Goal: Task Accomplishment & Management: Manage account settings

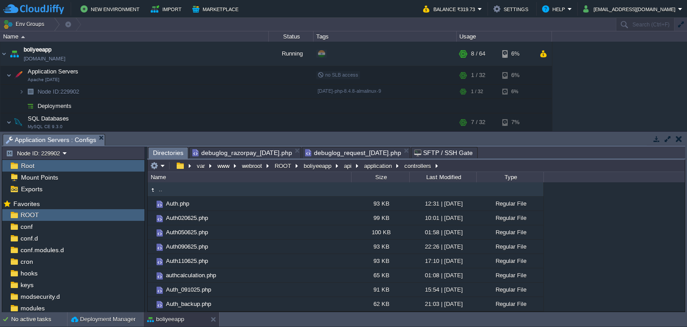
scroll to position [84, 0]
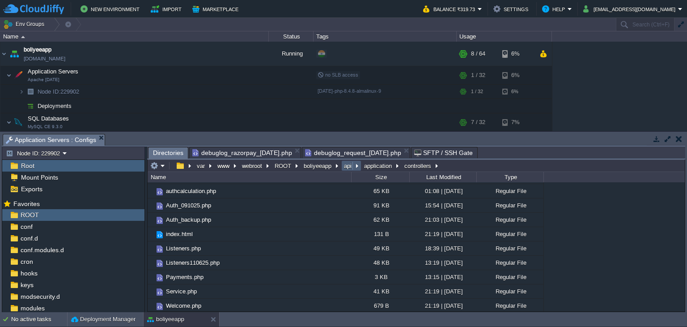
click at [349, 166] on button "api" at bounding box center [348, 165] width 11 height 8
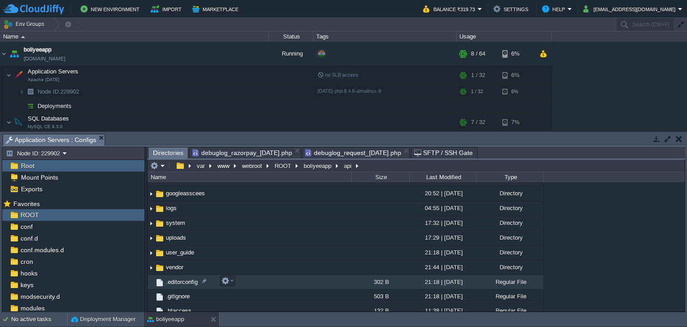
scroll to position [45, 0]
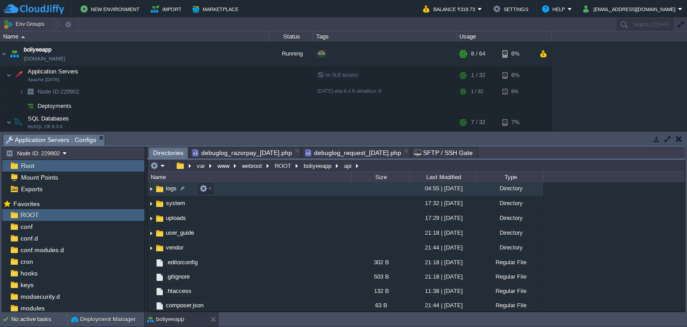
click at [166, 193] on td "logs" at bounding box center [250, 188] width 204 height 15
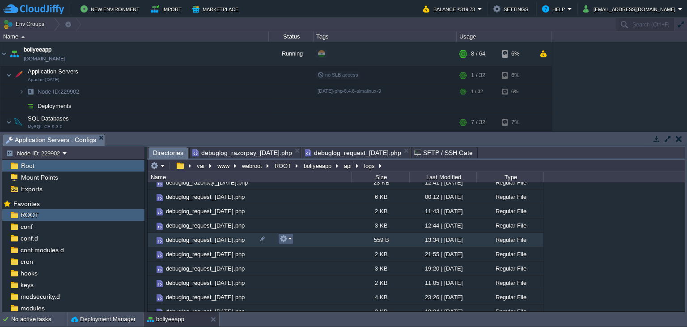
scroll to position [134, 0]
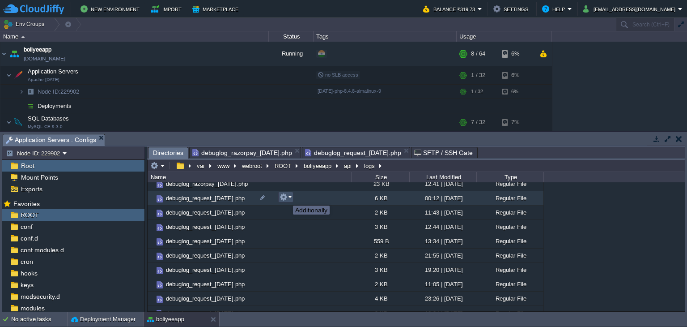
click at [286, 197] on button "button" at bounding box center [284, 197] width 8 height 8
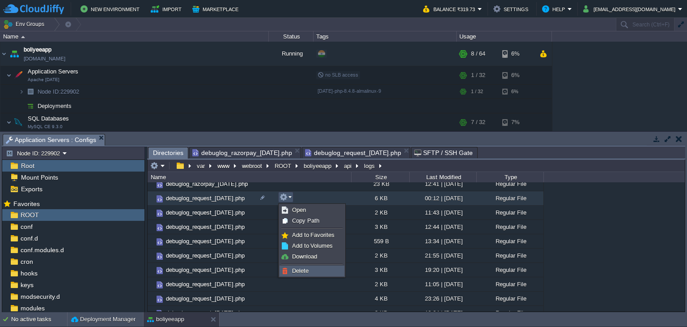
click at [302, 270] on span "Delete" at bounding box center [300, 270] width 17 height 7
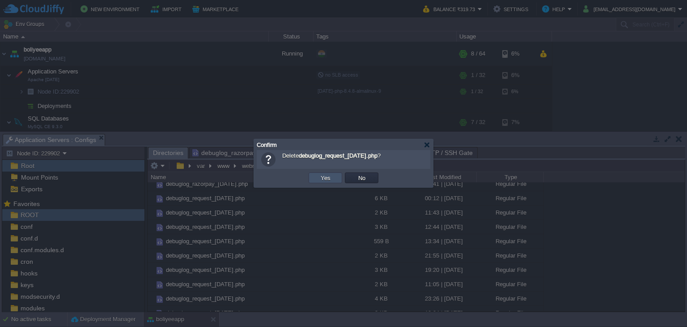
click at [323, 178] on button "Yes" at bounding box center [325, 178] width 15 height 8
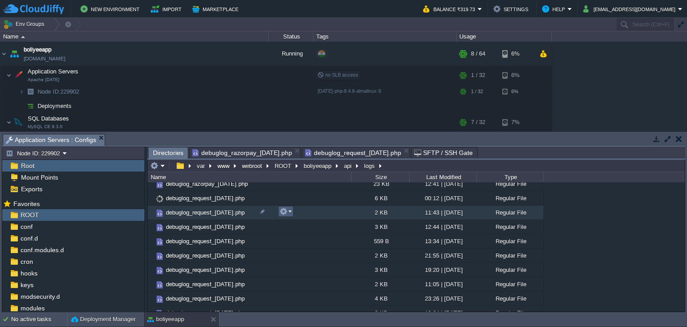
click at [284, 211] on button "button" at bounding box center [284, 211] width 8 height 8
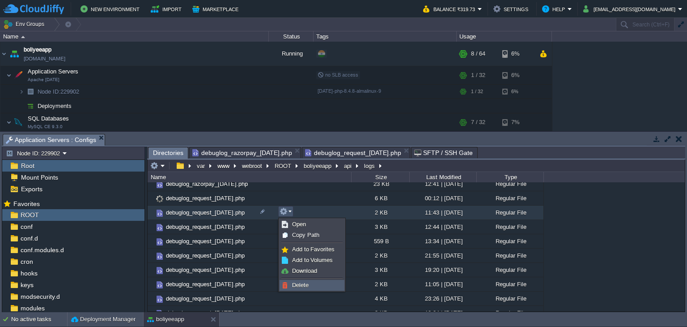
click at [304, 280] on link "Delete" at bounding box center [312, 285] width 64 height 10
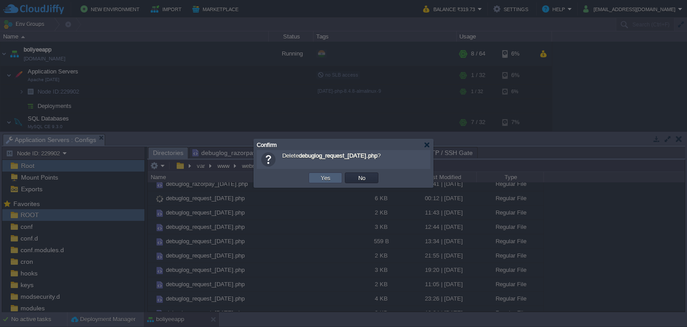
click at [332, 178] on td "Yes" at bounding box center [326, 177] width 34 height 11
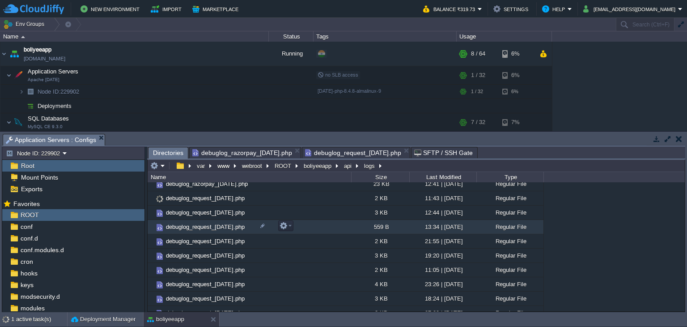
click at [287, 226] on button "button" at bounding box center [284, 225] width 8 height 8
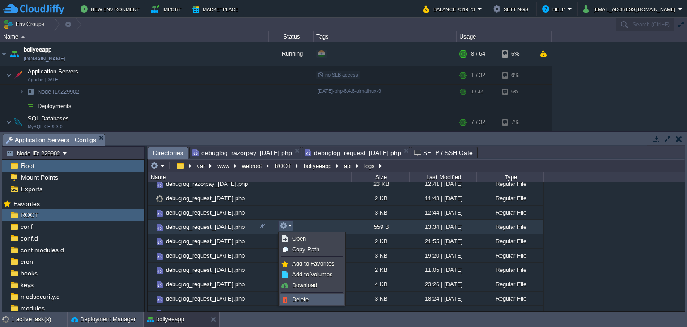
click at [306, 298] on span "Delete" at bounding box center [300, 299] width 17 height 7
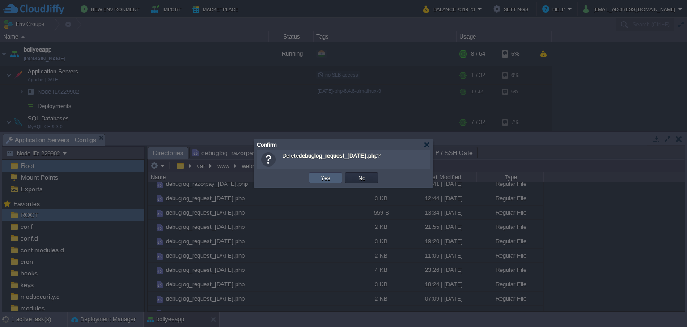
click at [331, 181] on button "Yes" at bounding box center [325, 178] width 15 height 8
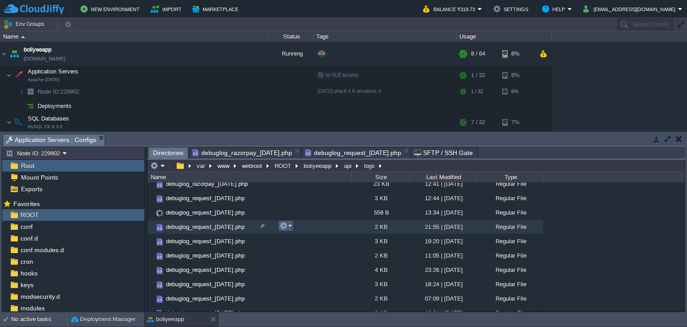
click at [282, 225] on button "button" at bounding box center [284, 225] width 8 height 8
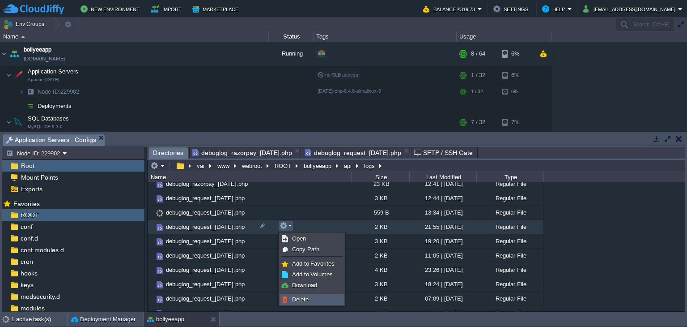
click at [308, 299] on span "Delete" at bounding box center [300, 299] width 17 height 7
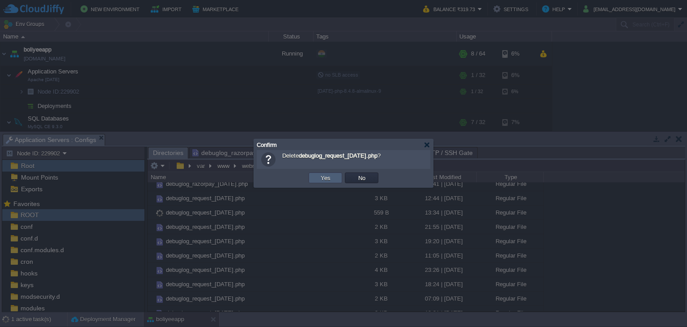
click at [331, 181] on button "Yes" at bounding box center [325, 178] width 15 height 8
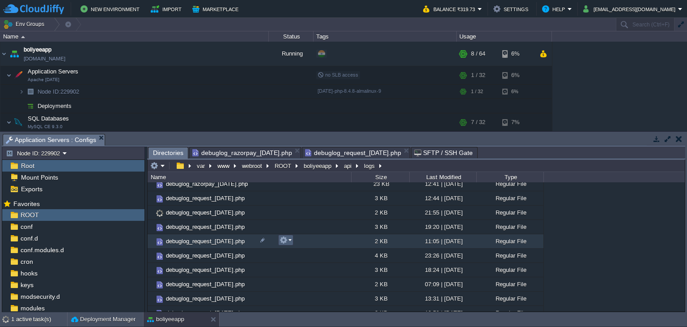
click at [290, 242] on em at bounding box center [286, 240] width 12 height 8
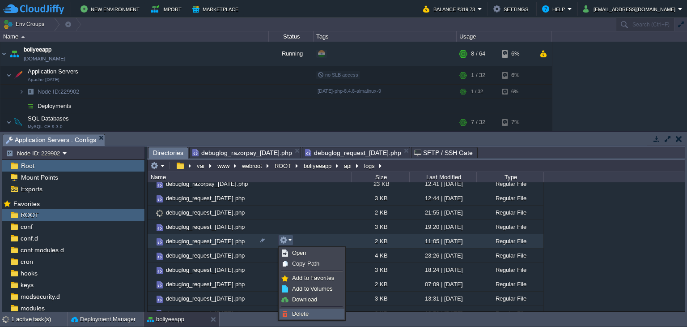
click at [311, 315] on link "Delete" at bounding box center [312, 314] width 64 height 10
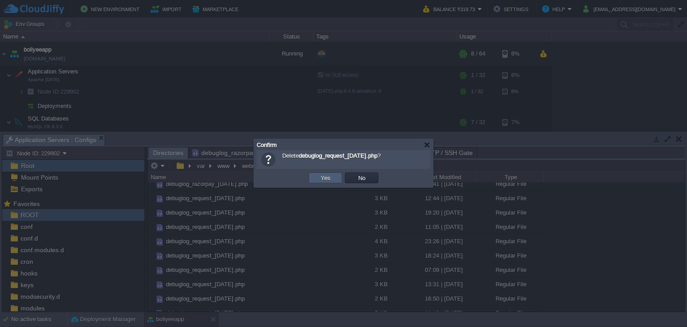
click at [327, 177] on button "Yes" at bounding box center [325, 178] width 15 height 8
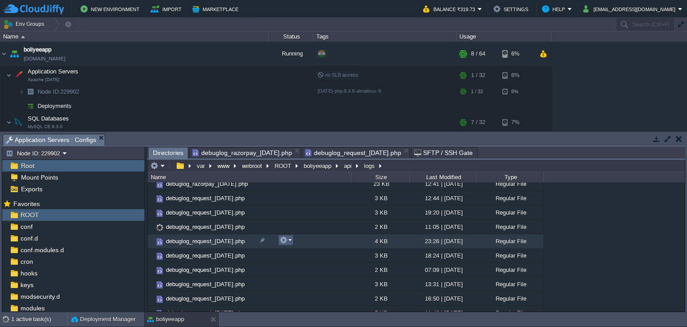
click at [285, 238] on button "button" at bounding box center [284, 240] width 8 height 8
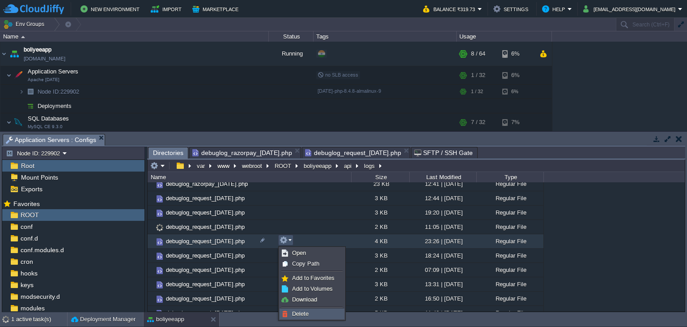
click at [311, 315] on link "Delete" at bounding box center [312, 314] width 64 height 10
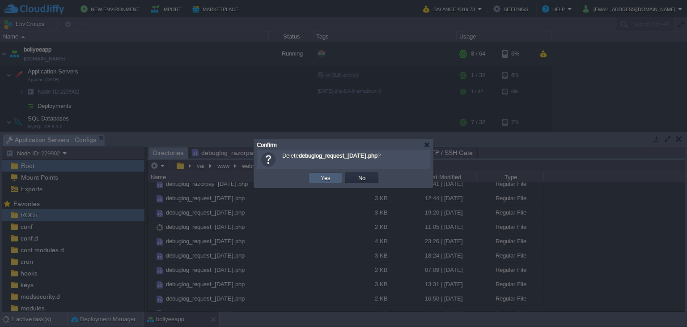
click at [322, 179] on button "Yes" at bounding box center [325, 178] width 15 height 8
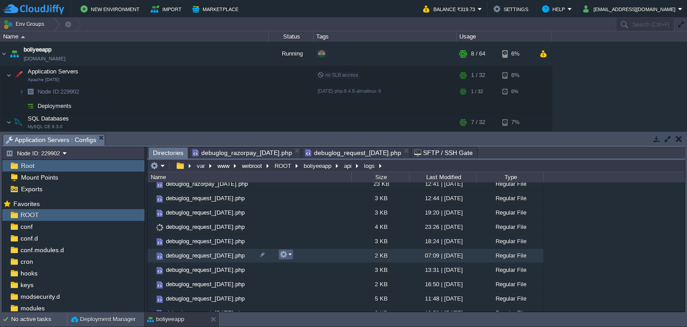
click at [291, 254] on em at bounding box center [286, 254] width 12 height 8
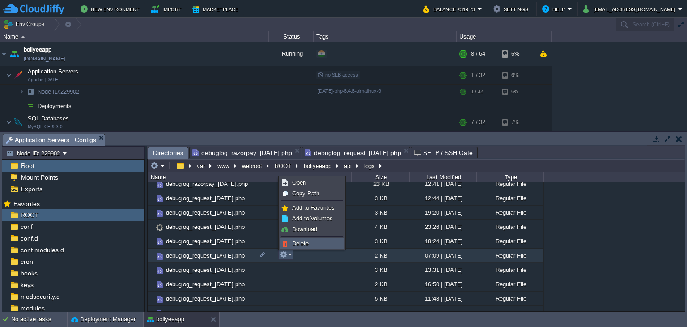
click at [299, 242] on span "Delete" at bounding box center [300, 243] width 17 height 7
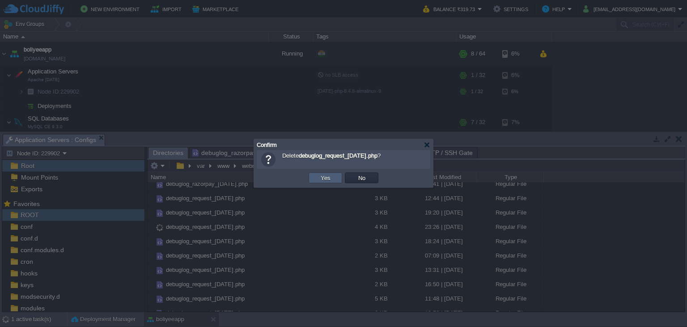
click at [327, 172] on td "Yes" at bounding box center [326, 177] width 34 height 11
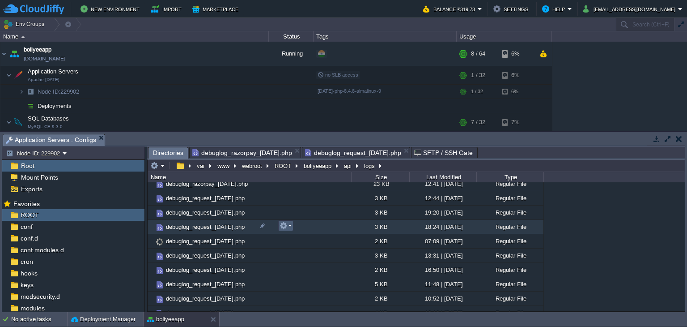
click at [281, 226] on button "button" at bounding box center [284, 225] width 8 height 8
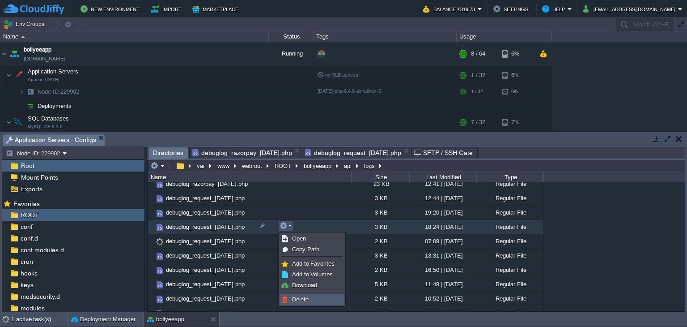
click at [301, 298] on span "Delete" at bounding box center [300, 299] width 17 height 7
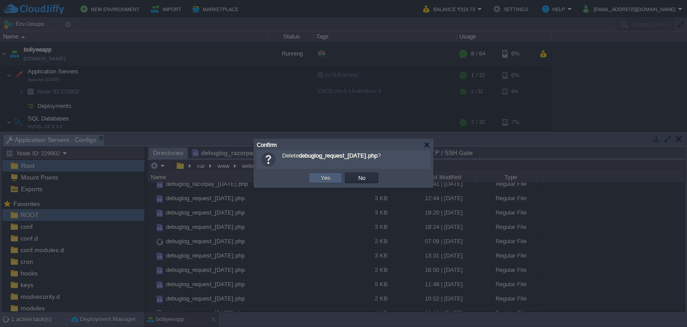
click at [317, 181] on td "Yes" at bounding box center [326, 177] width 34 height 11
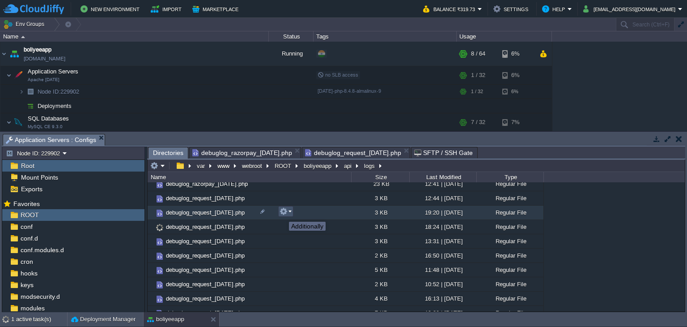
click at [283, 213] on button "button" at bounding box center [284, 211] width 8 height 8
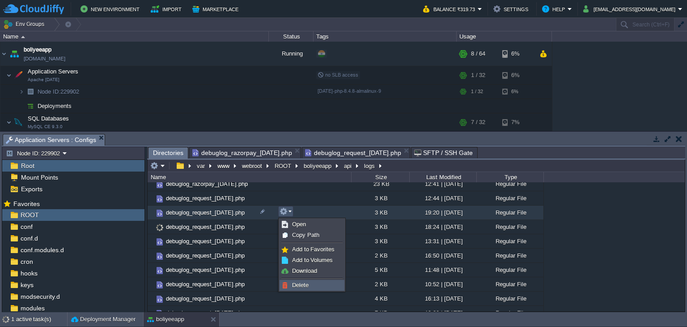
click at [302, 285] on span "Delete" at bounding box center [300, 284] width 17 height 7
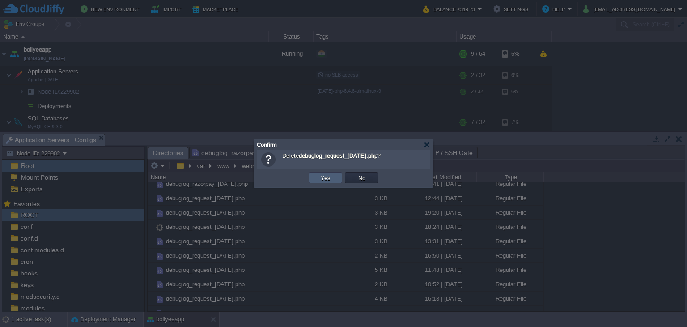
click at [327, 177] on button "Yes" at bounding box center [325, 178] width 15 height 8
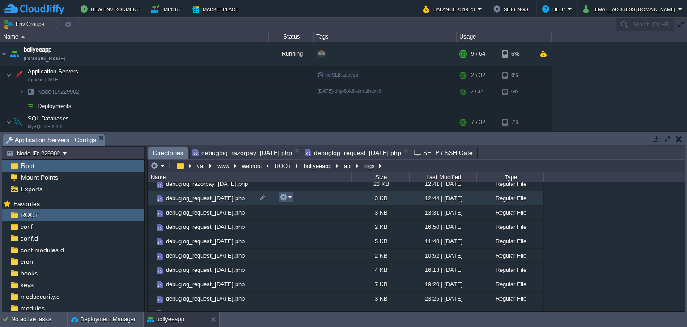
click at [287, 199] on button "button" at bounding box center [284, 197] width 8 height 8
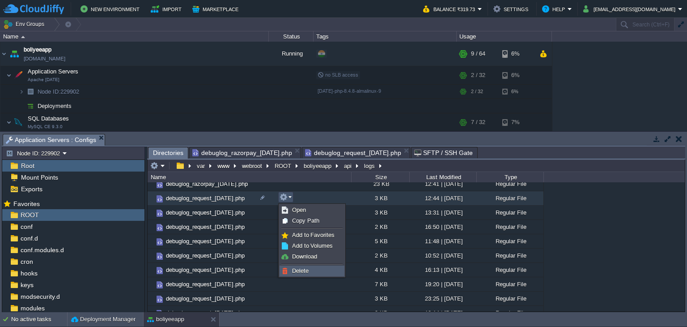
click at [305, 269] on span "Delete" at bounding box center [300, 270] width 17 height 7
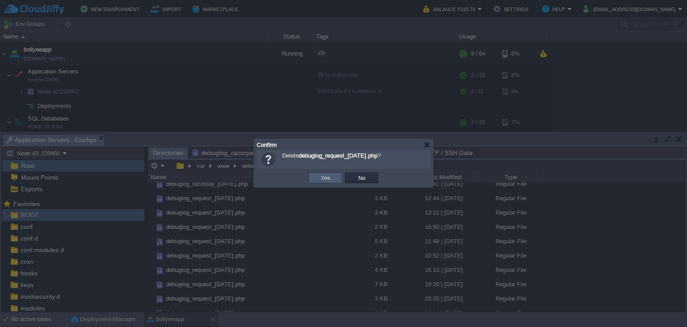
click at [334, 178] on td "Yes" at bounding box center [326, 177] width 34 height 11
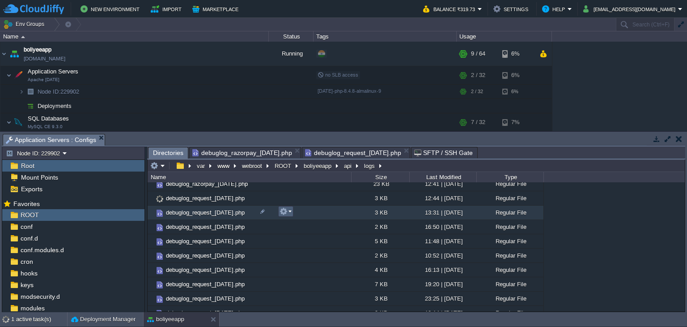
click at [284, 213] on button "button" at bounding box center [284, 211] width 8 height 8
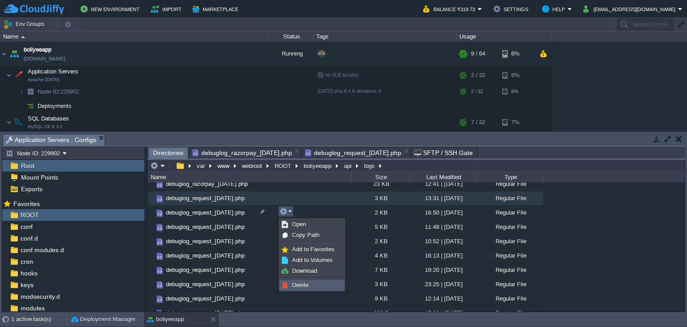
click at [309, 281] on link "Delete" at bounding box center [312, 285] width 64 height 10
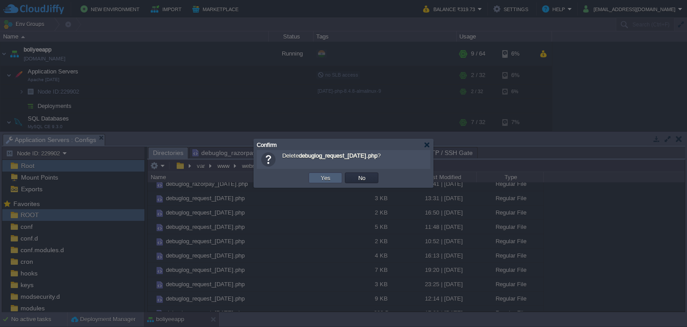
click at [319, 182] on td "Yes" at bounding box center [326, 177] width 34 height 11
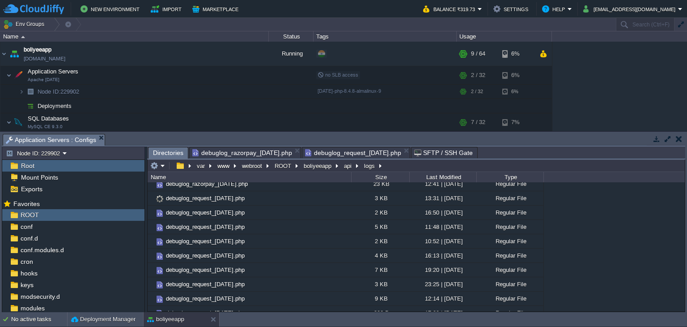
click at [327, 174] on div "Name" at bounding box center [249, 177] width 203 height 10
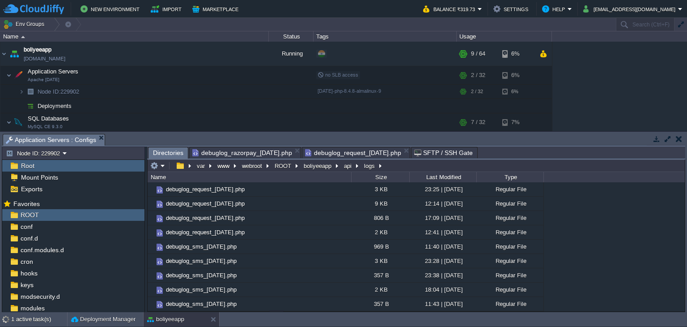
scroll to position [224, 0]
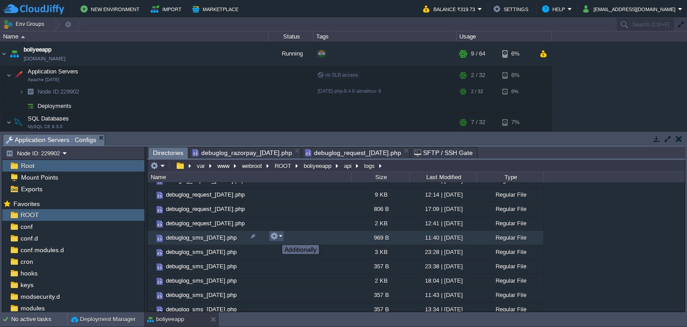
click at [276, 237] on button "button" at bounding box center [274, 236] width 8 height 8
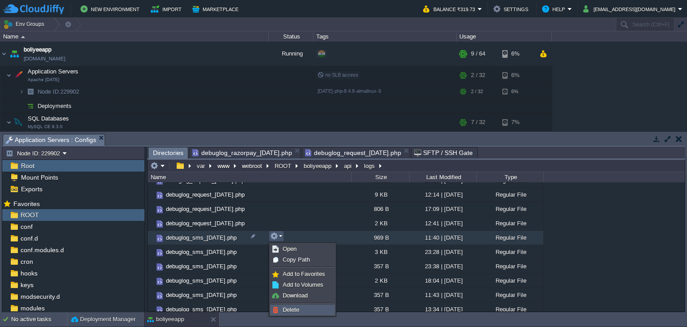
click at [304, 308] on link "Delete" at bounding box center [303, 310] width 64 height 10
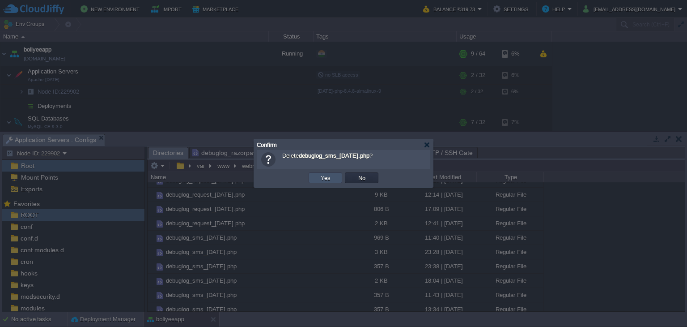
click at [323, 178] on button "Yes" at bounding box center [325, 178] width 15 height 8
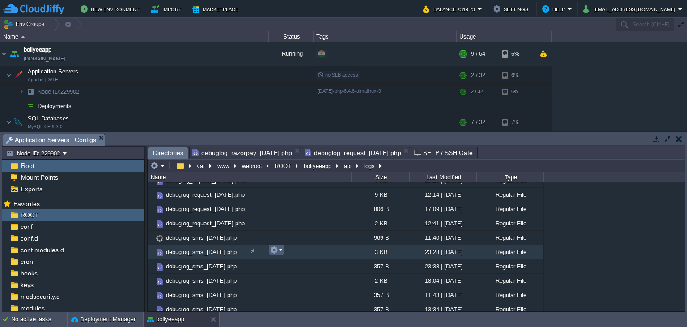
click at [276, 254] on button "button" at bounding box center [274, 250] width 8 height 8
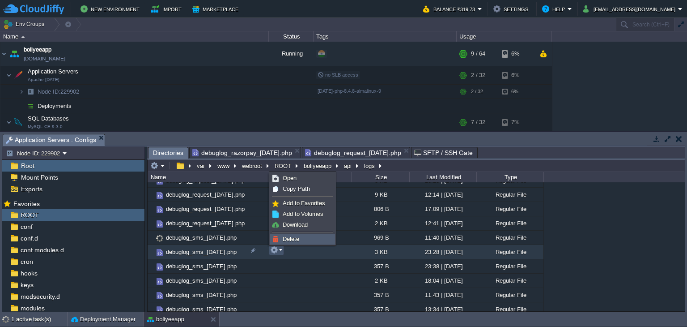
click at [284, 238] on span "Delete" at bounding box center [291, 238] width 17 height 7
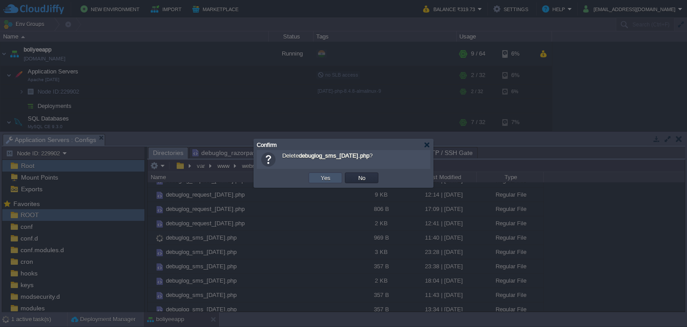
click at [328, 177] on button "Yes" at bounding box center [325, 178] width 15 height 8
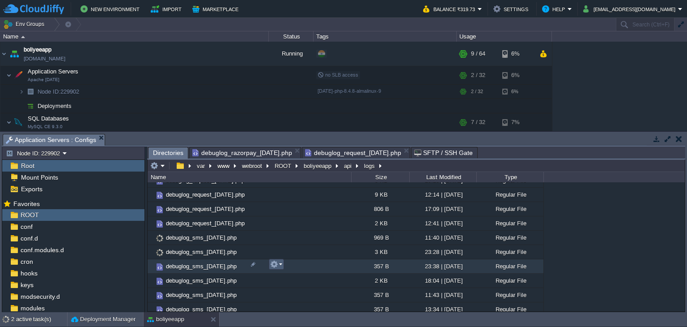
click at [279, 265] on em at bounding box center [276, 264] width 12 height 8
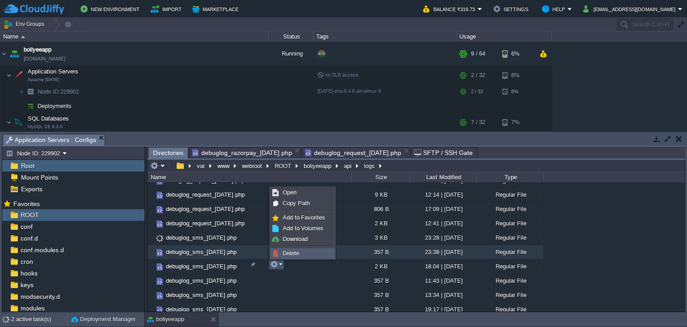
click at [286, 253] on span "Delete" at bounding box center [291, 253] width 17 height 7
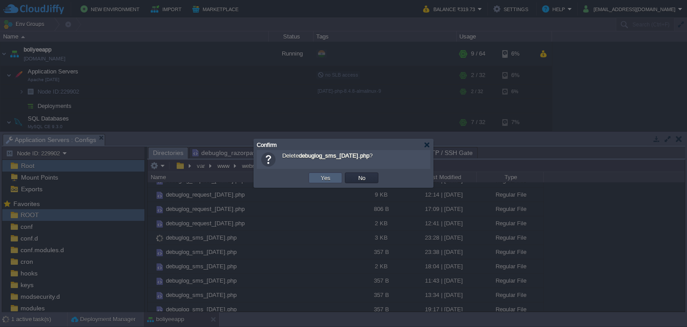
click at [333, 179] on td "Yes" at bounding box center [326, 177] width 34 height 11
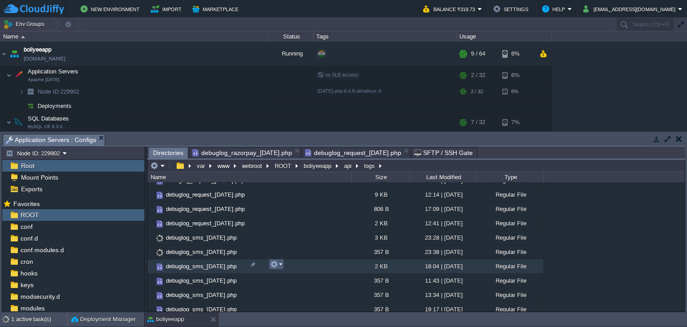
click at [281, 265] on em at bounding box center [276, 264] width 12 height 8
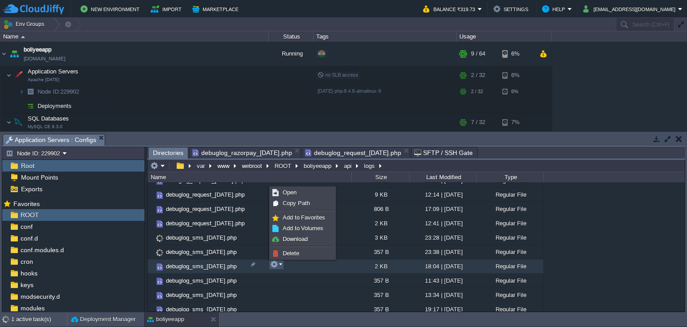
click at [292, 251] on span "Delete" at bounding box center [291, 253] width 17 height 7
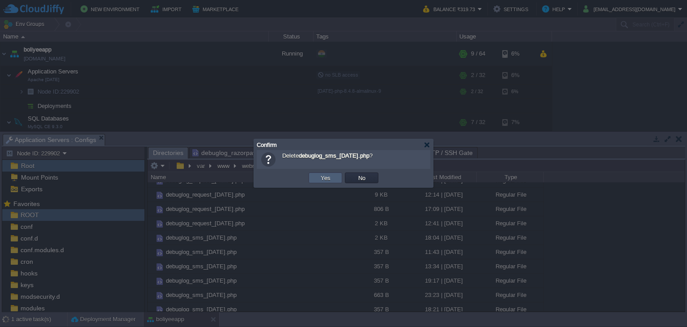
click at [331, 178] on button "Yes" at bounding box center [325, 178] width 15 height 8
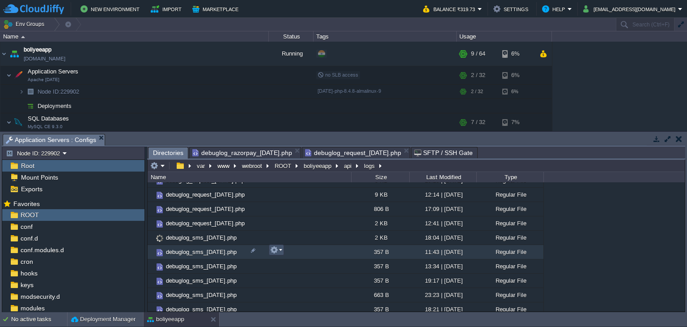
click at [277, 249] on button "button" at bounding box center [274, 250] width 8 height 8
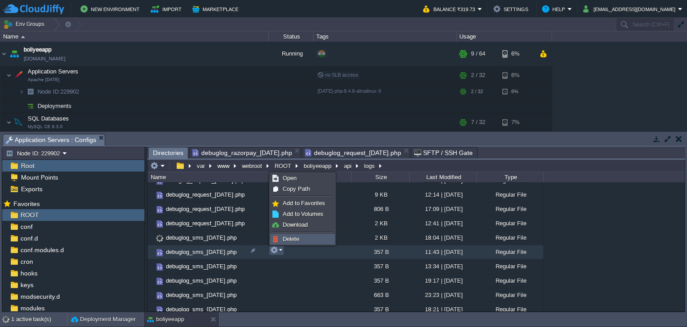
click at [290, 237] on span "Delete" at bounding box center [291, 238] width 17 height 7
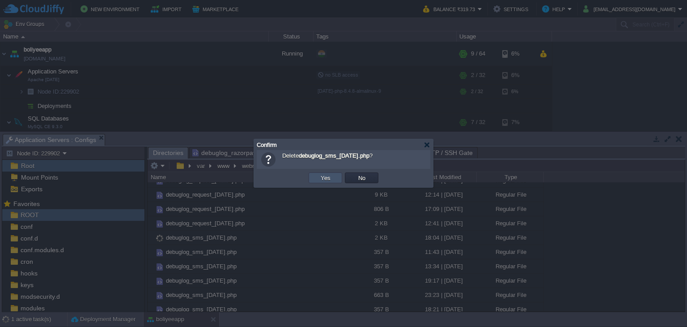
click at [320, 180] on button "Yes" at bounding box center [325, 178] width 15 height 8
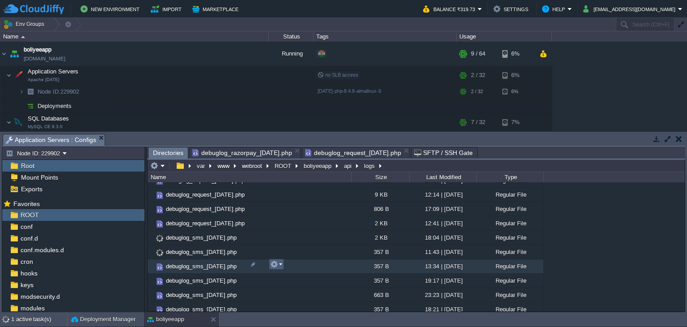
click at [278, 265] on em at bounding box center [276, 264] width 12 height 8
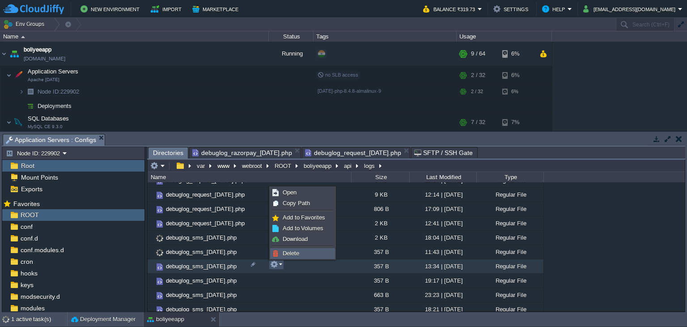
click at [286, 250] on span "Delete" at bounding box center [291, 253] width 17 height 7
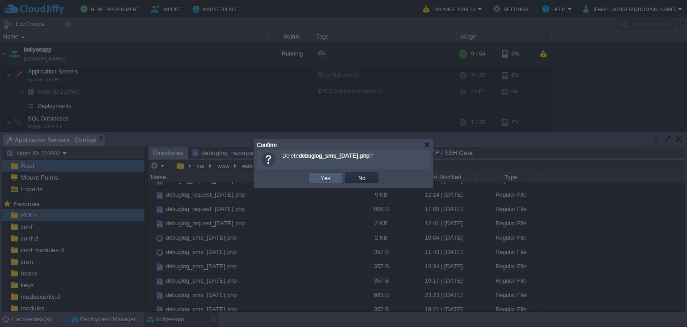
click at [324, 177] on button "Yes" at bounding box center [325, 178] width 15 height 8
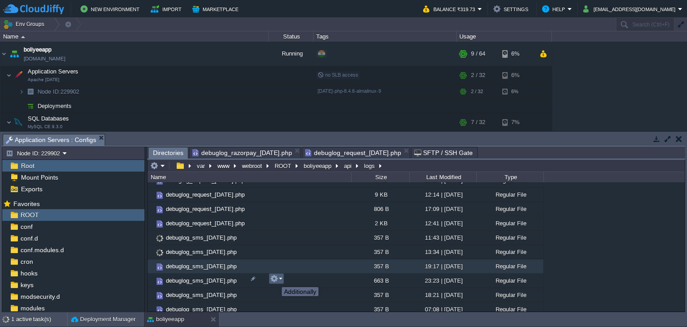
click at [275, 279] on button "button" at bounding box center [274, 278] width 8 height 8
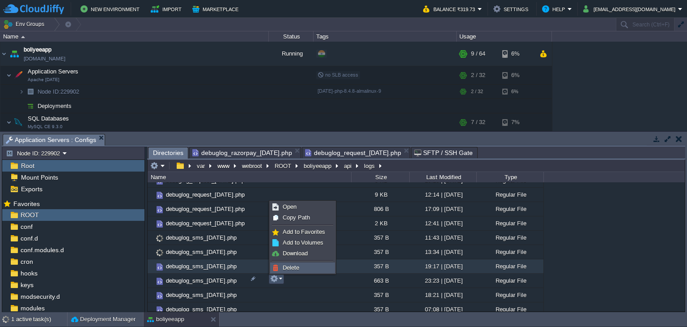
click at [294, 266] on span "Delete" at bounding box center [291, 267] width 17 height 7
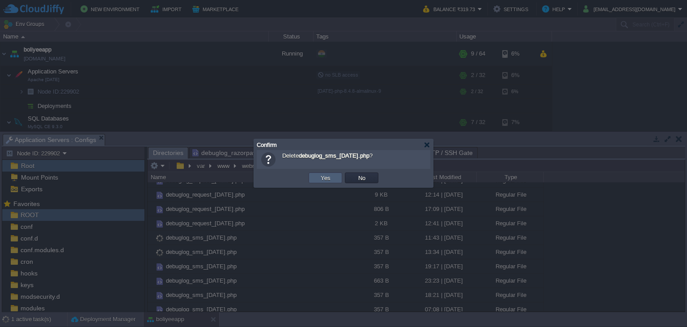
click at [326, 178] on button "Yes" at bounding box center [325, 178] width 15 height 8
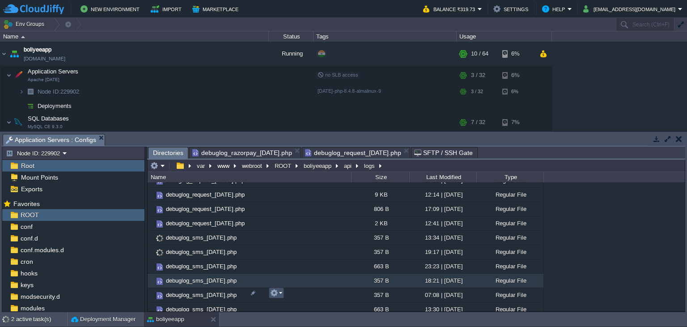
click at [272, 293] on button "button" at bounding box center [274, 292] width 8 height 8
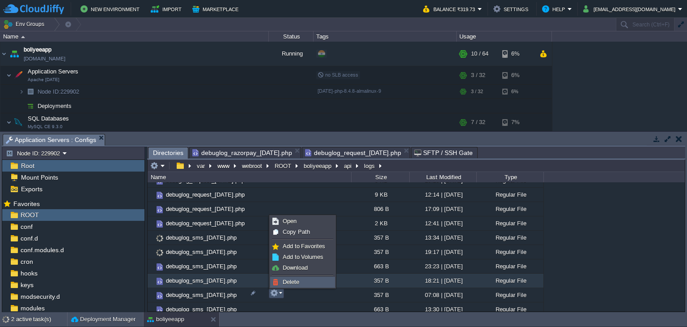
click at [288, 278] on span "Delete" at bounding box center [291, 281] width 17 height 7
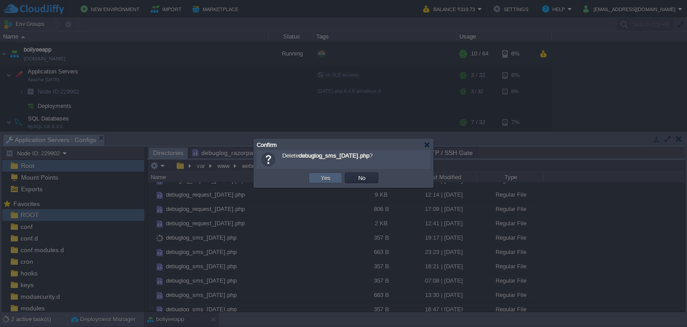
click at [322, 178] on button "Yes" at bounding box center [325, 178] width 15 height 8
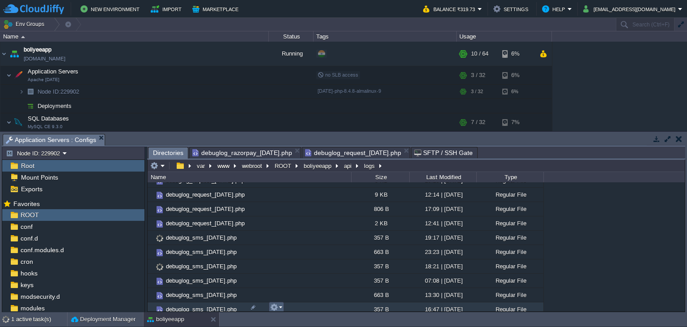
click at [276, 304] on button "button" at bounding box center [274, 307] width 8 height 8
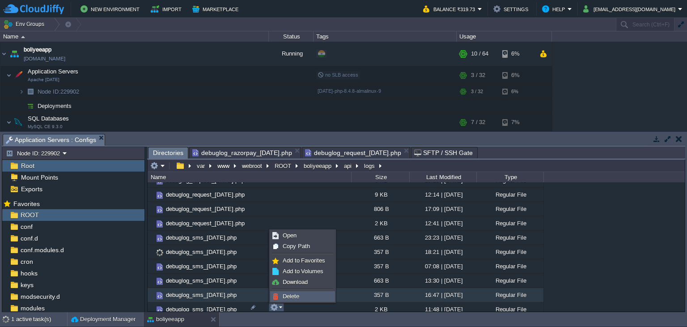
click at [283, 293] on span "Delete" at bounding box center [291, 296] width 17 height 7
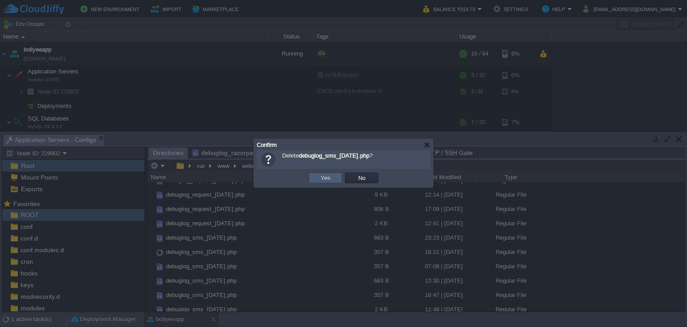
click at [328, 179] on button "Yes" at bounding box center [325, 178] width 15 height 8
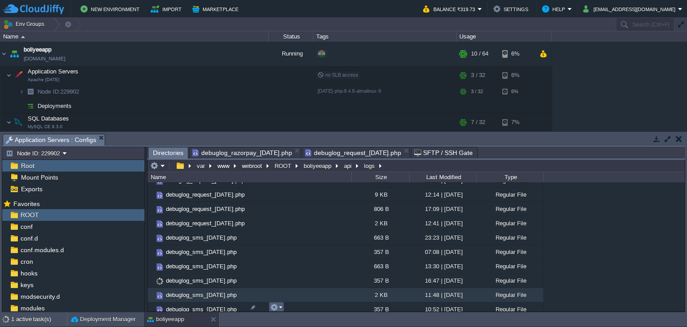
click at [280, 306] on em at bounding box center [276, 307] width 12 height 8
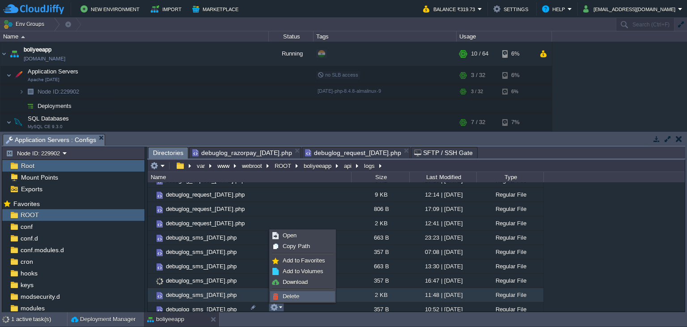
click at [282, 299] on link "Delete" at bounding box center [303, 296] width 64 height 10
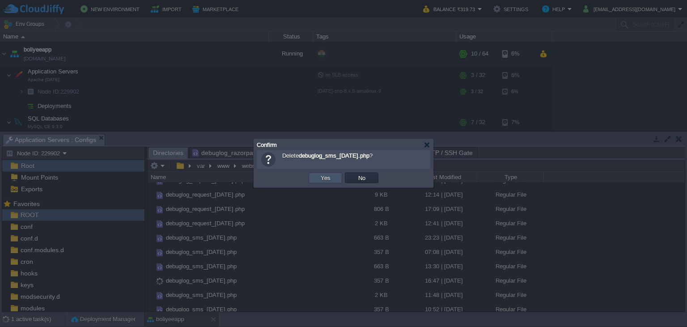
click at [326, 178] on button "Yes" at bounding box center [325, 178] width 15 height 8
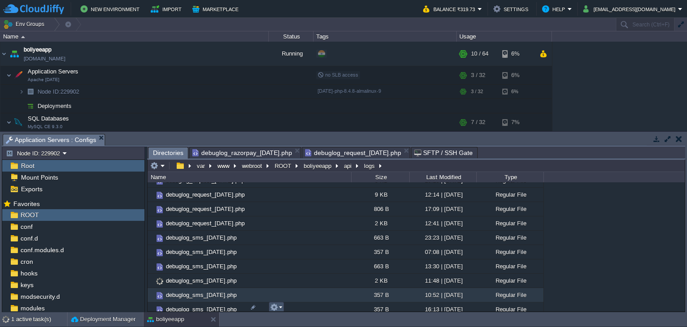
click at [275, 307] on button "button" at bounding box center [274, 307] width 8 height 8
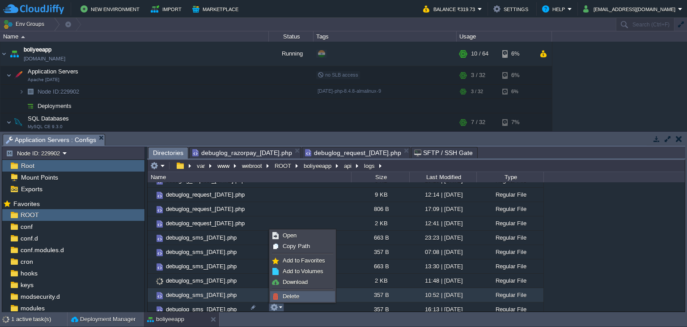
click at [283, 294] on span "Delete" at bounding box center [291, 296] width 17 height 7
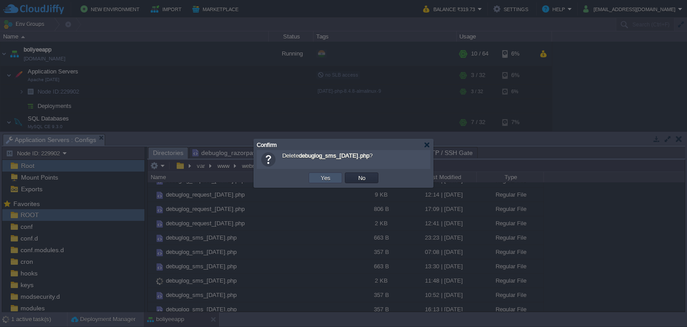
click at [323, 178] on button "Yes" at bounding box center [325, 178] width 15 height 8
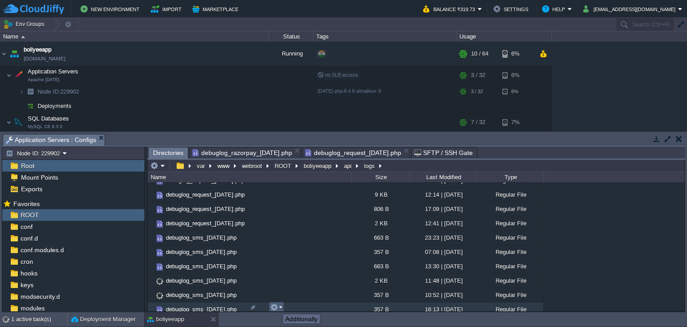
click at [276, 306] on button "button" at bounding box center [274, 307] width 8 height 8
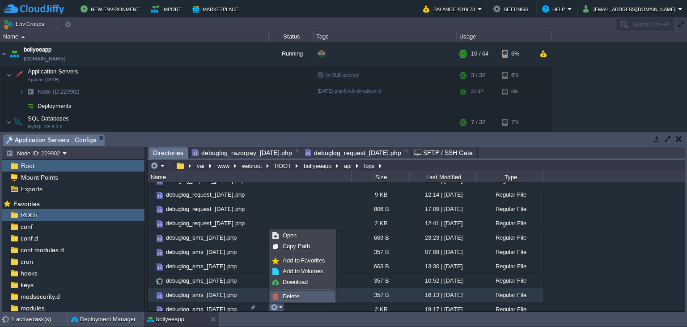
click at [285, 297] on span "Delete" at bounding box center [291, 296] width 17 height 7
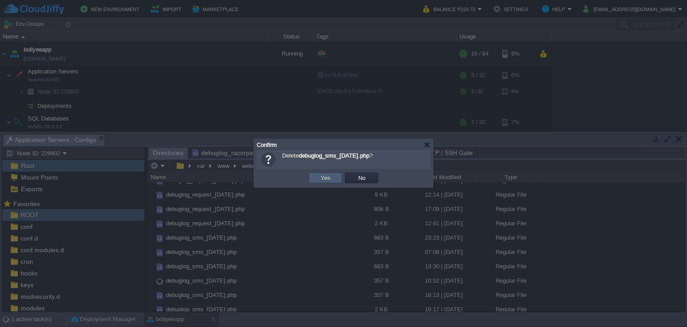
click at [324, 181] on button "Yes" at bounding box center [325, 178] width 15 height 8
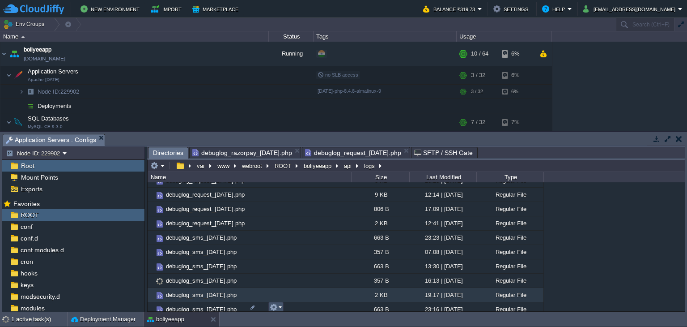
click at [276, 305] on button "button" at bounding box center [274, 307] width 8 height 8
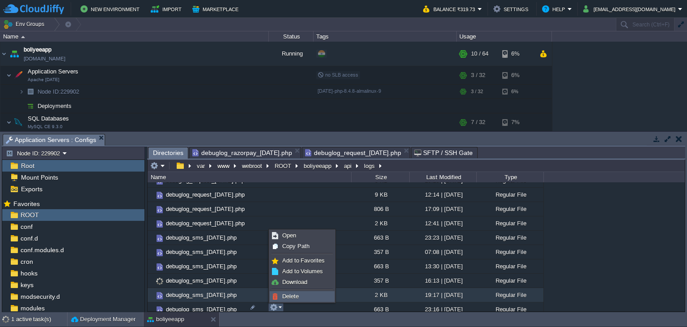
click at [281, 297] on link "Delete" at bounding box center [302, 296] width 64 height 10
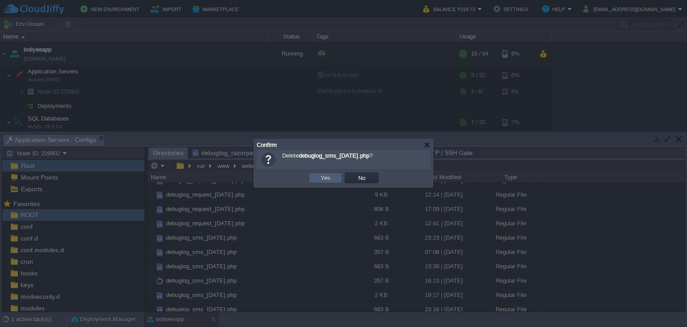
click at [324, 178] on button "Yes" at bounding box center [325, 178] width 15 height 8
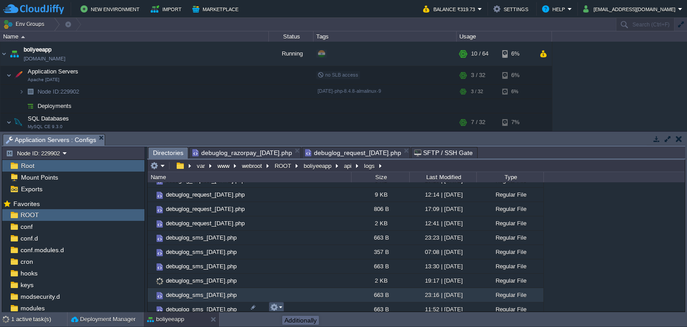
click at [276, 307] on button "button" at bounding box center [274, 307] width 8 height 8
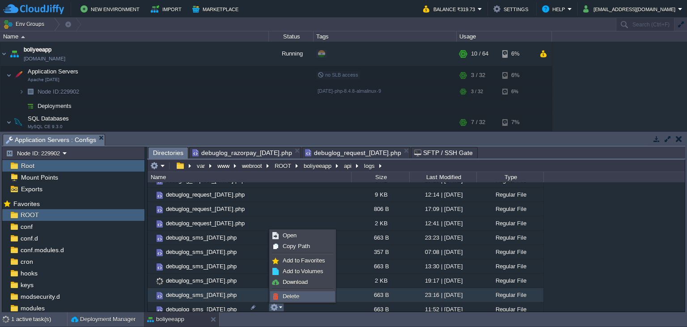
click at [282, 294] on link "Delete" at bounding box center [303, 296] width 64 height 10
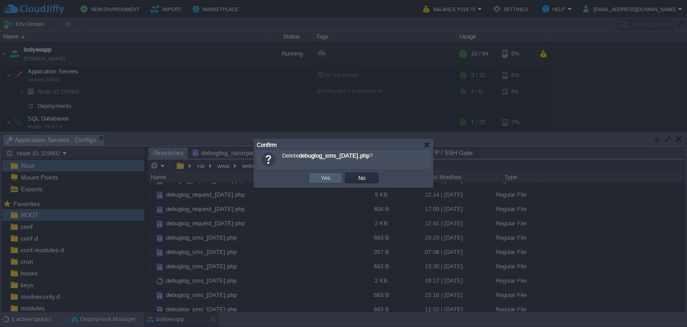
click at [327, 178] on button "Yes" at bounding box center [325, 178] width 15 height 8
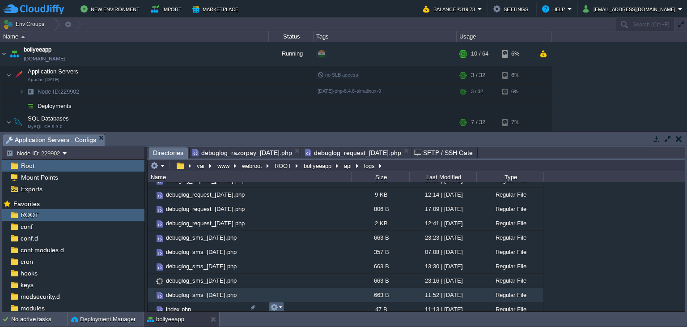
click at [278, 308] on em at bounding box center [276, 307] width 12 height 8
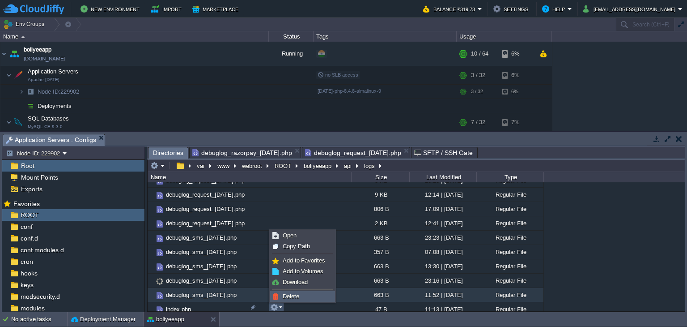
click at [280, 298] on link "Delete" at bounding box center [303, 296] width 64 height 10
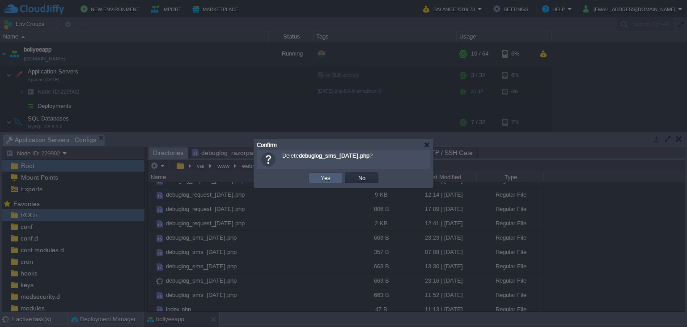
click at [331, 178] on button "Yes" at bounding box center [325, 178] width 15 height 8
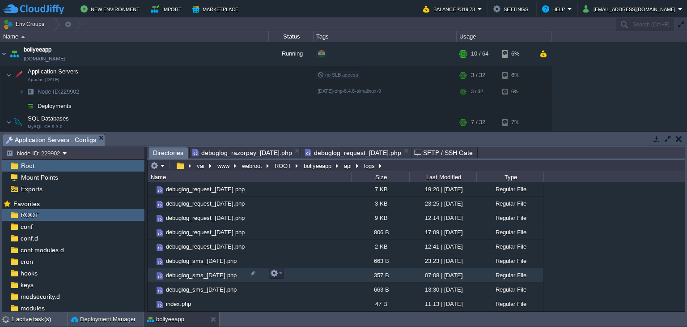
scroll to position [198, 0]
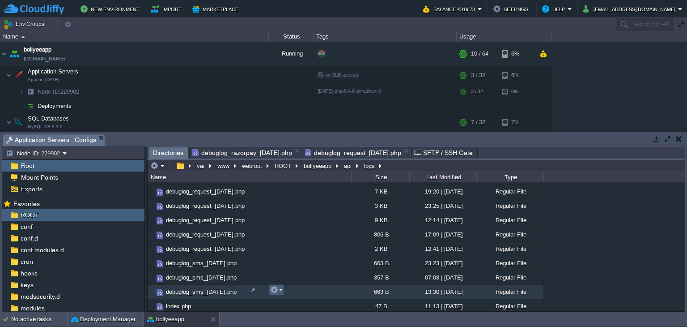
click at [277, 288] on button "button" at bounding box center [274, 289] width 8 height 8
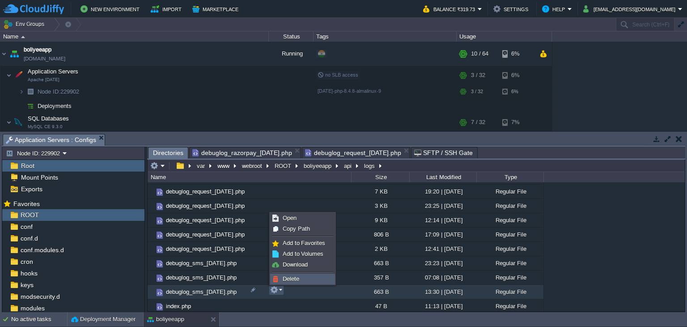
click at [283, 278] on span "Delete" at bounding box center [291, 278] width 17 height 7
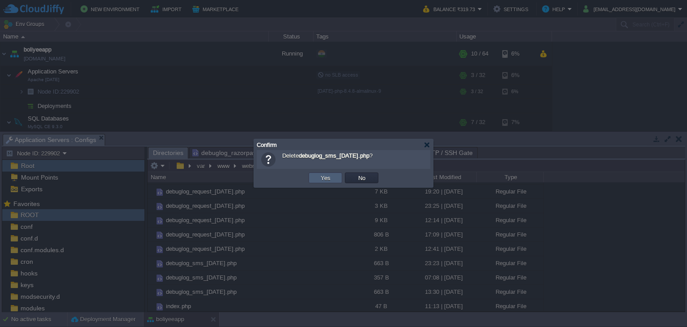
click at [329, 176] on button "Yes" at bounding box center [325, 178] width 15 height 8
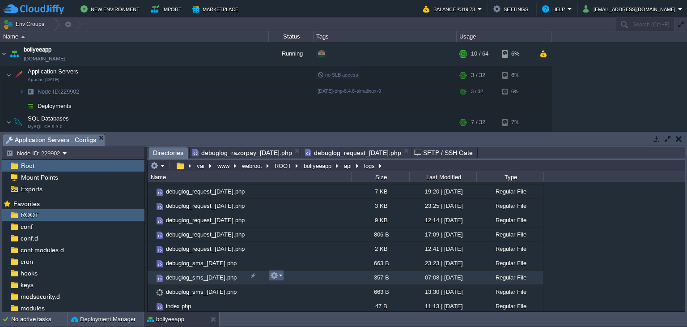
click at [280, 277] on em at bounding box center [276, 275] width 12 height 8
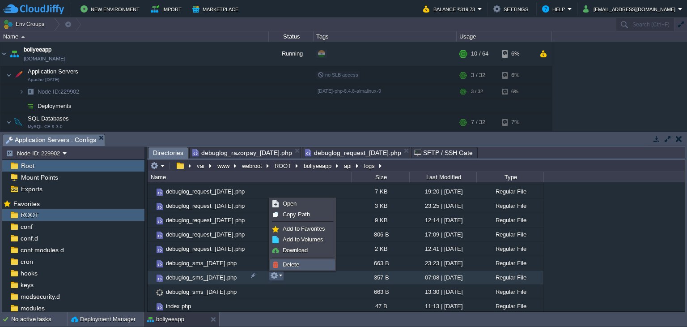
click at [285, 265] on span "Delete" at bounding box center [291, 264] width 17 height 7
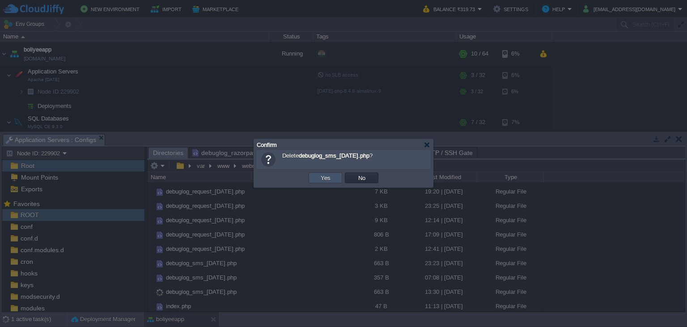
click at [321, 178] on button "Yes" at bounding box center [325, 178] width 15 height 8
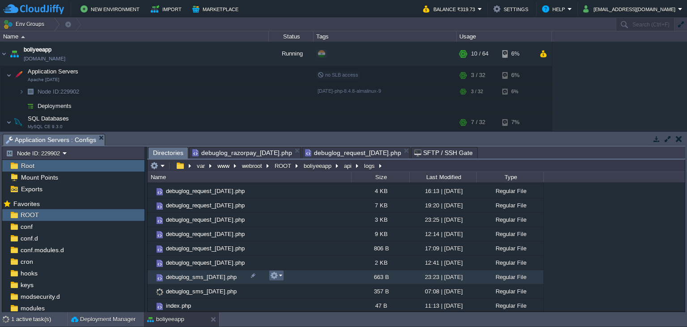
scroll to position [170, 0]
click at [276, 276] on div at bounding box center [284, 275] width 18 height 11
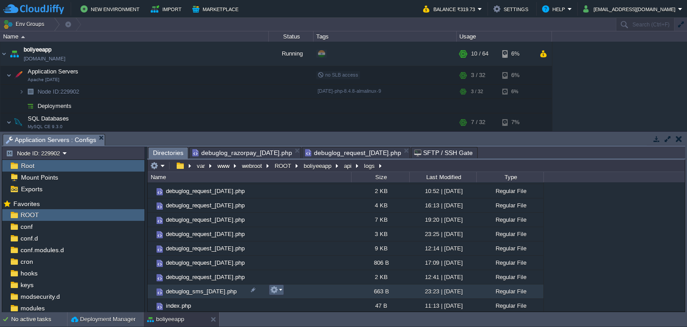
click at [280, 292] on em at bounding box center [276, 289] width 12 height 8
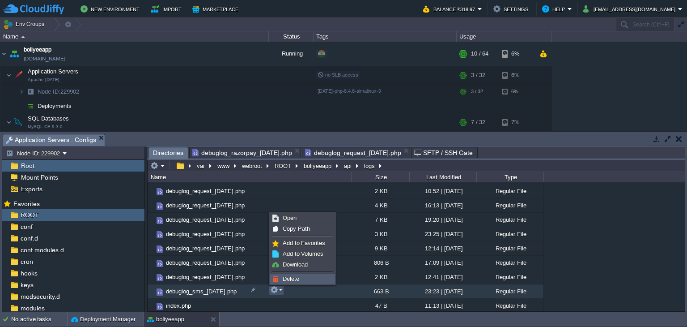
click at [293, 276] on span "Delete" at bounding box center [291, 278] width 17 height 7
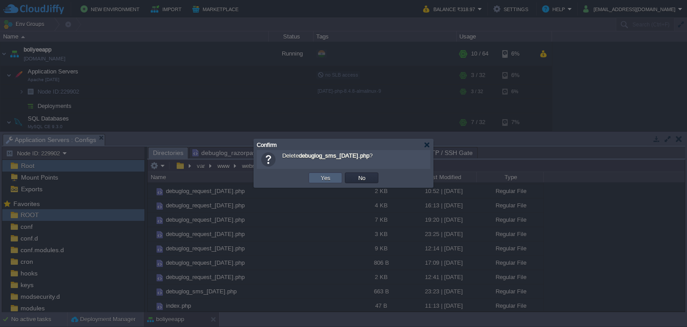
click at [333, 177] on td "Yes" at bounding box center [326, 177] width 34 height 11
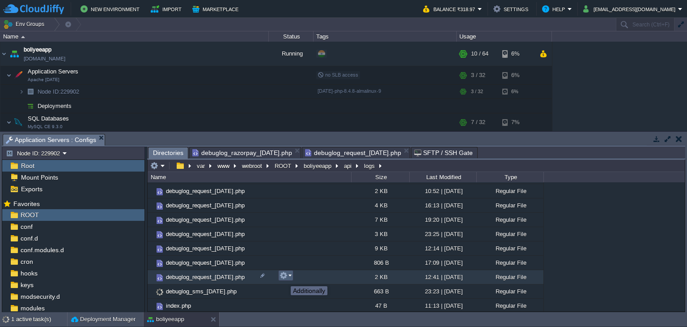
scroll to position [156, 0]
click at [284, 277] on button "button" at bounding box center [284, 275] width 8 height 8
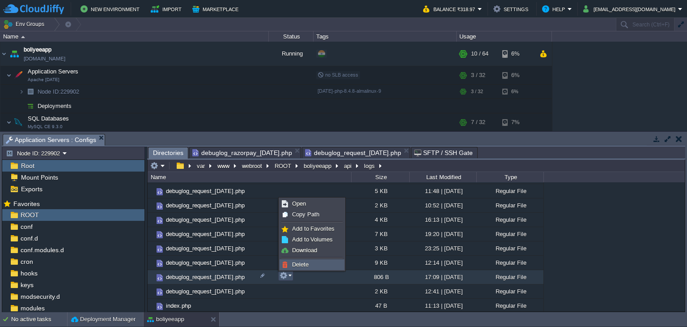
click at [295, 267] on link "Delete" at bounding box center [312, 264] width 64 height 10
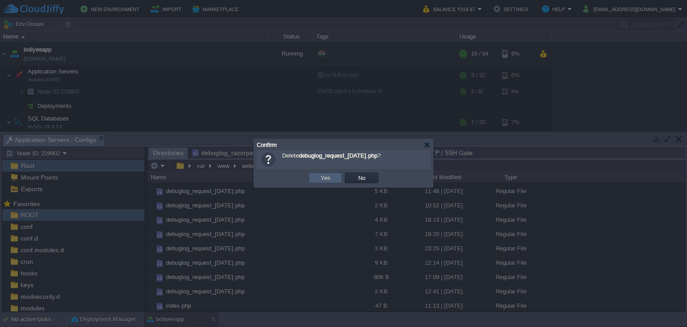
click at [331, 178] on button "Yes" at bounding box center [325, 178] width 15 height 8
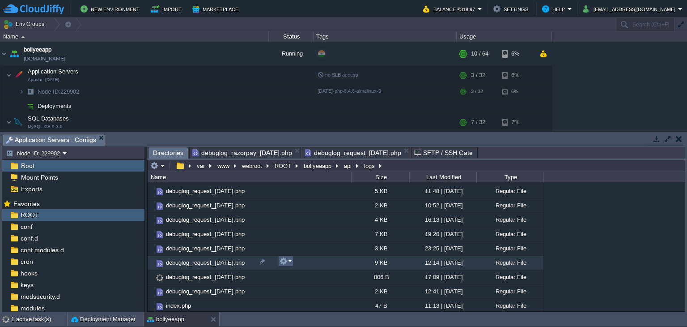
click at [283, 260] on button "button" at bounding box center [284, 261] width 8 height 8
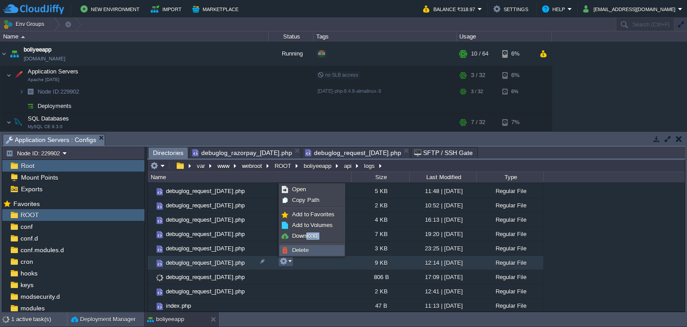
drag, startPoint x: 306, startPoint y: 240, endPoint x: 307, endPoint y: 250, distance: 9.9
click at [307, 250] on ul "Open Copy Path Add to Favorites Add to Volumes Download Delete" at bounding box center [312, 219] width 67 height 73
click at [297, 252] on span "Delete" at bounding box center [300, 249] width 17 height 7
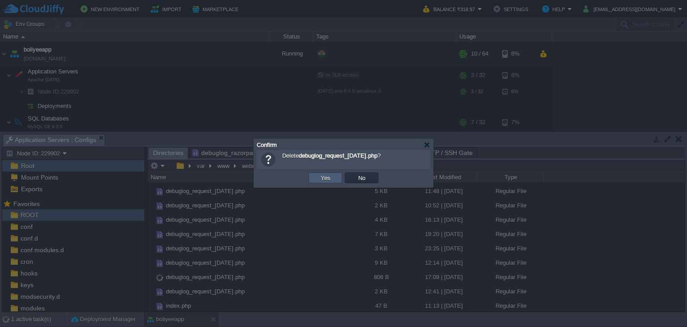
click at [326, 177] on button "Yes" at bounding box center [325, 178] width 15 height 8
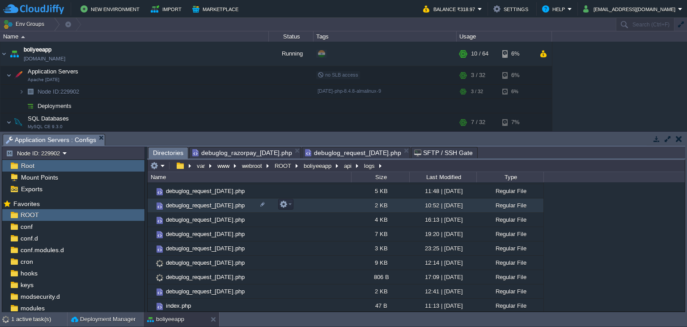
scroll to position [141, 0]
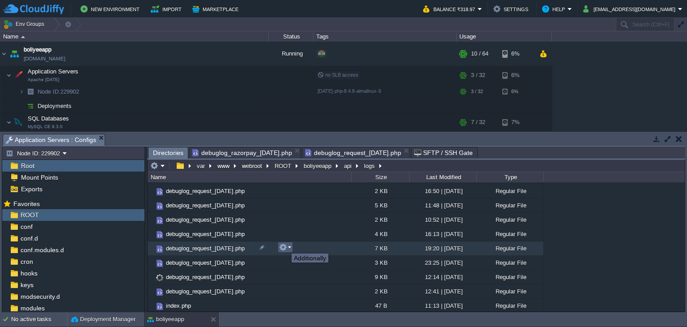
click at [285, 245] on button "button" at bounding box center [283, 247] width 8 height 8
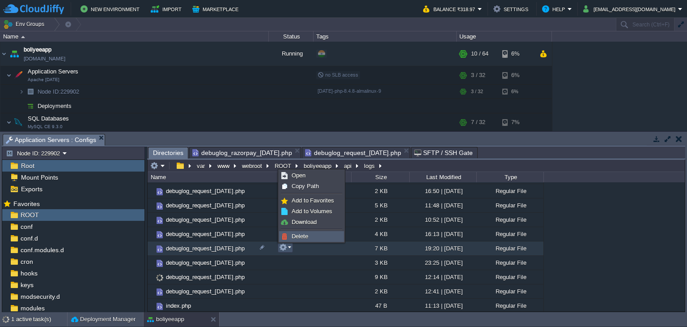
click at [291, 238] on link "Delete" at bounding box center [312, 236] width 64 height 10
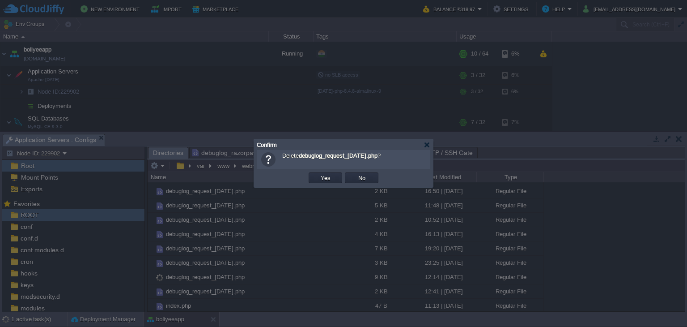
drag, startPoint x: 321, startPoint y: 168, endPoint x: 322, endPoint y: 172, distance: 4.6
click at [322, 169] on div "Delete debuglog_request_[DATE].php ? OK Yes No Cancel" at bounding box center [343, 168] width 179 height 37
click at [322, 176] on button "Yes" at bounding box center [325, 178] width 15 height 8
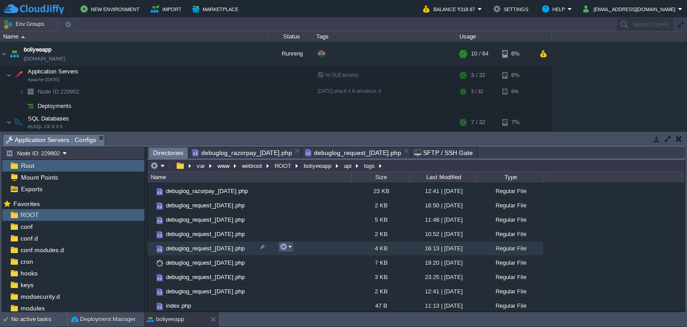
click at [283, 245] on button "button" at bounding box center [284, 246] width 8 height 8
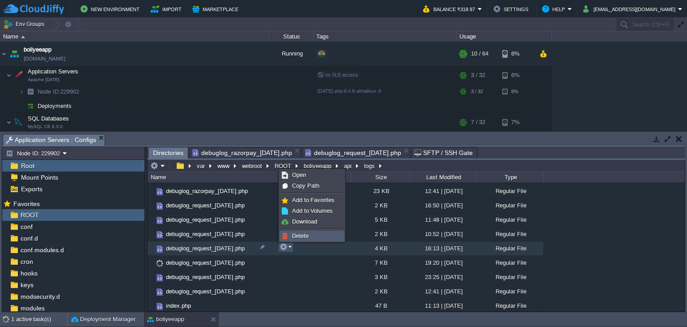
click at [294, 235] on span "Delete" at bounding box center [300, 235] width 17 height 7
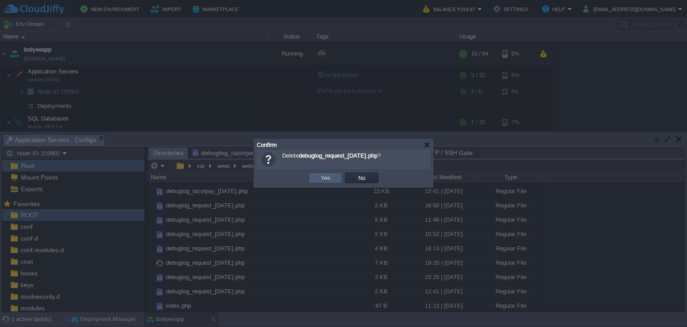
click at [325, 179] on button "Yes" at bounding box center [325, 178] width 15 height 8
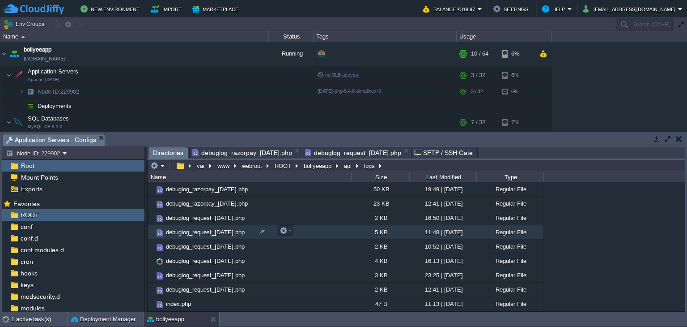
scroll to position [113, 0]
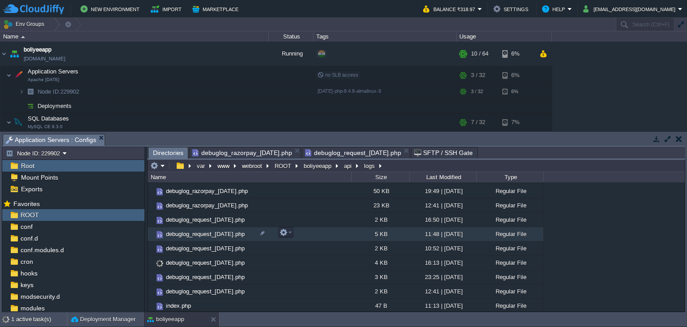
click at [277, 231] on div at bounding box center [284, 232] width 18 height 11
click at [287, 230] on button "button" at bounding box center [284, 232] width 8 height 8
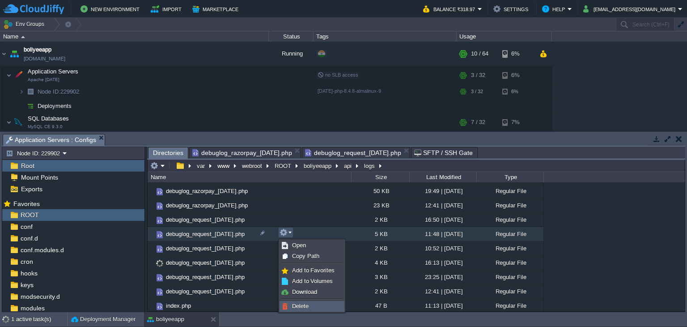
click at [290, 304] on link "Delete" at bounding box center [312, 306] width 64 height 10
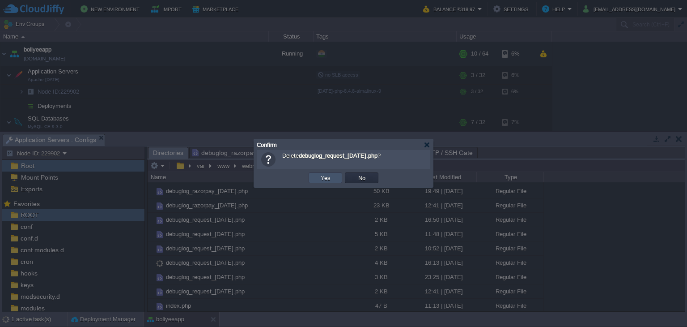
click at [326, 179] on button "Yes" at bounding box center [325, 178] width 15 height 8
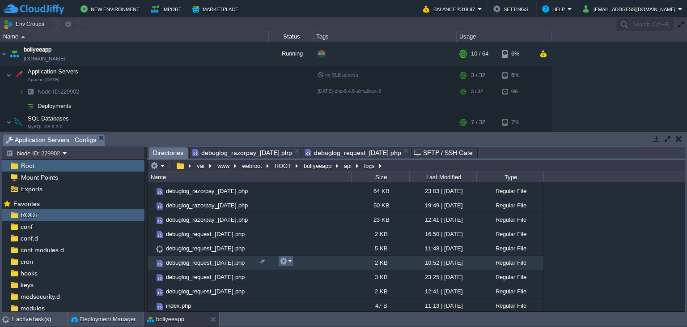
click at [284, 262] on button "button" at bounding box center [284, 261] width 8 height 8
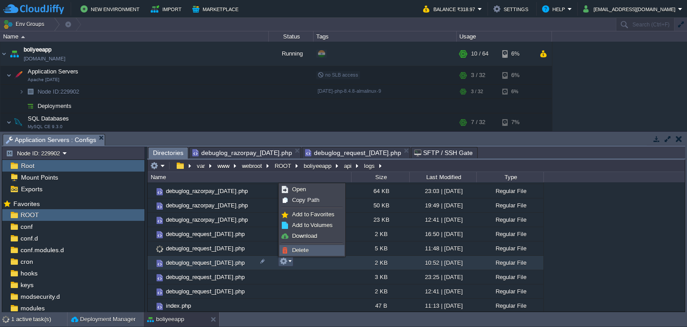
scroll to position [84, 0]
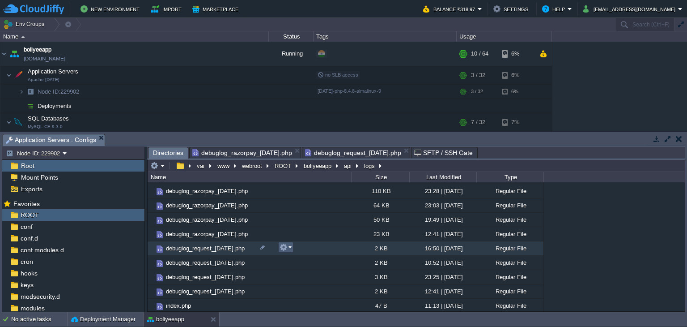
click at [288, 248] on em at bounding box center [286, 247] width 12 height 8
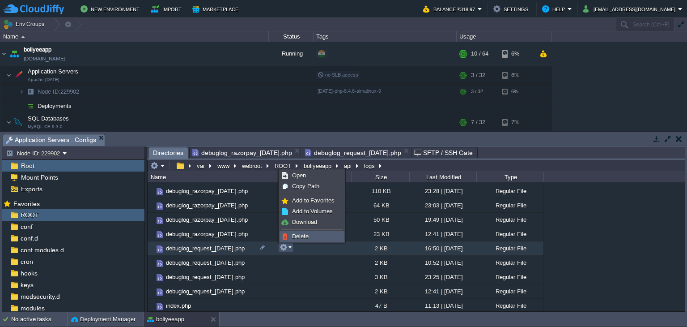
click at [290, 238] on link "Delete" at bounding box center [312, 236] width 64 height 10
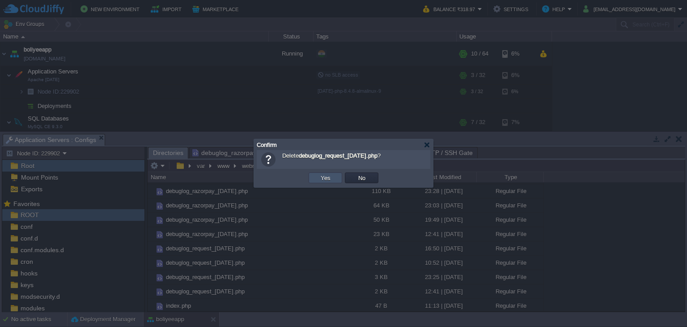
drag, startPoint x: 326, startPoint y: 175, endPoint x: 326, endPoint y: 187, distance: 11.6
click at [326, 176] on button "Yes" at bounding box center [325, 178] width 15 height 8
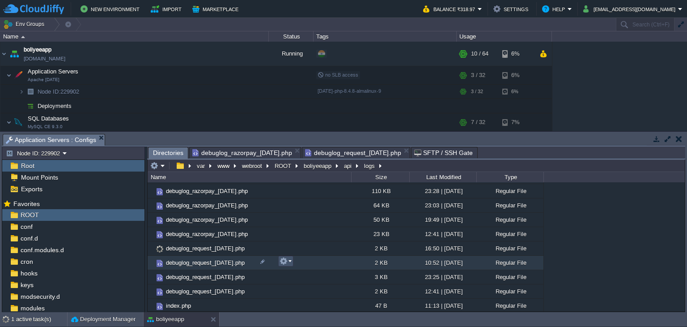
click at [287, 262] on button "button" at bounding box center [284, 261] width 8 height 8
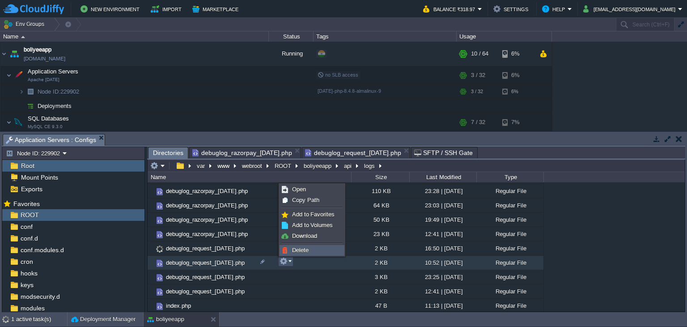
click at [293, 251] on span "Delete" at bounding box center [300, 249] width 17 height 7
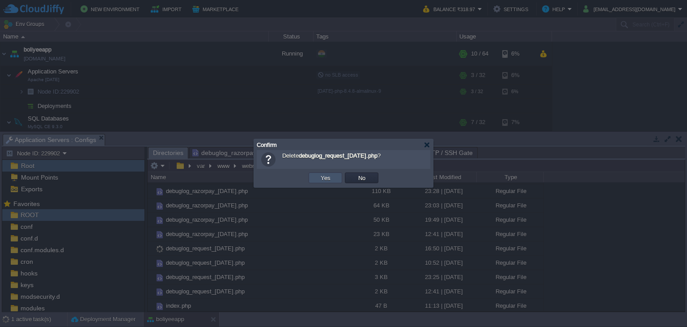
click at [327, 180] on button "Yes" at bounding box center [325, 178] width 15 height 8
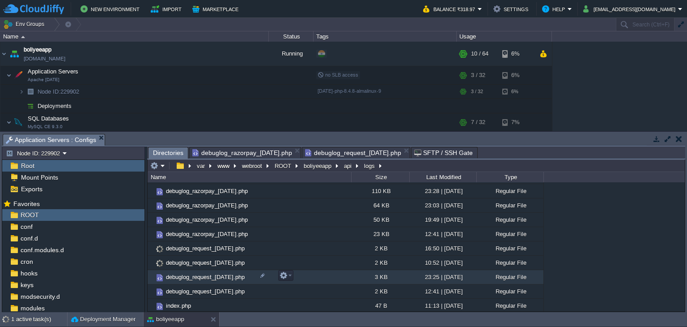
scroll to position [70, 0]
click at [284, 275] on button "button" at bounding box center [284, 275] width 8 height 8
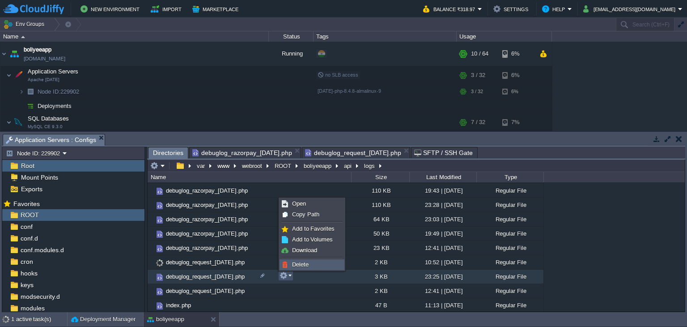
click at [290, 262] on link "Delete" at bounding box center [312, 264] width 64 height 10
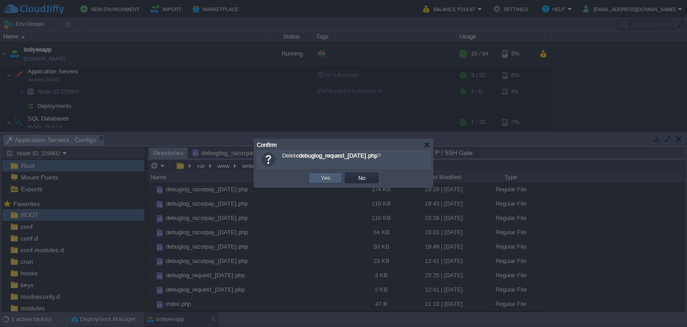
scroll to position [56, 0]
click at [330, 179] on button "Yes" at bounding box center [325, 178] width 15 height 8
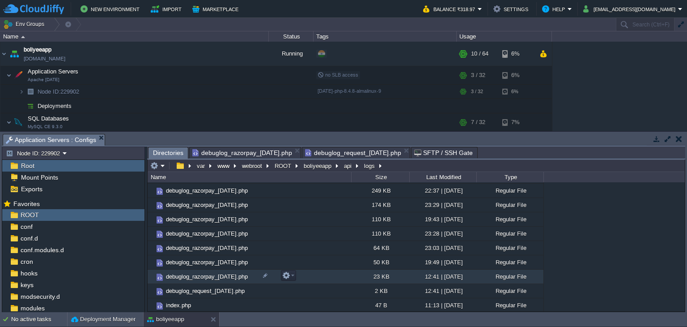
scroll to position [0, 0]
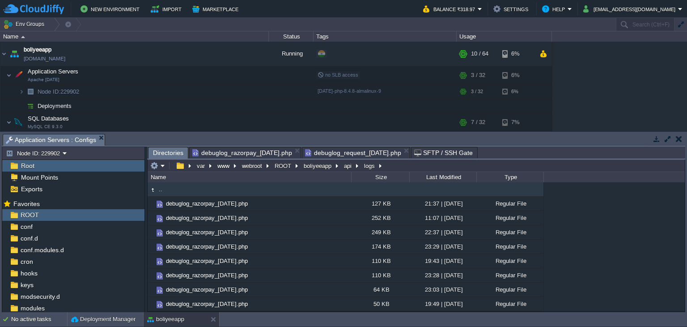
click at [398, 154] on span "debuglog_request_[DATE].php" at bounding box center [353, 152] width 96 height 11
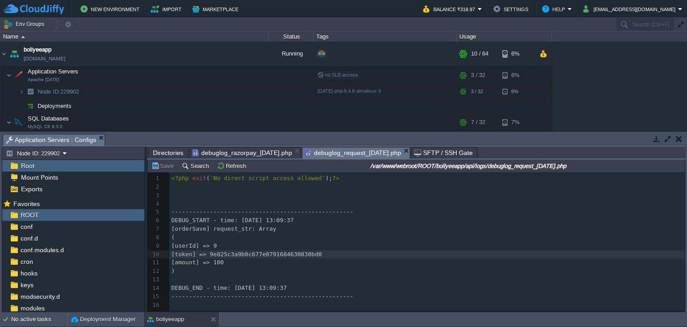
click at [307, 264] on pre "[amount] => 100" at bounding box center [427, 262] width 515 height 8
click at [170, 151] on span "Directories" at bounding box center [168, 152] width 30 height 11
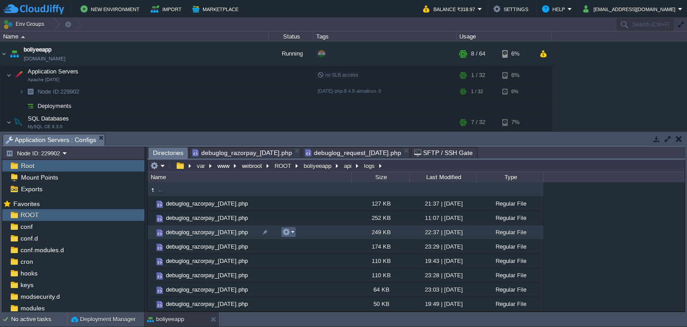
scroll to position [42, 0]
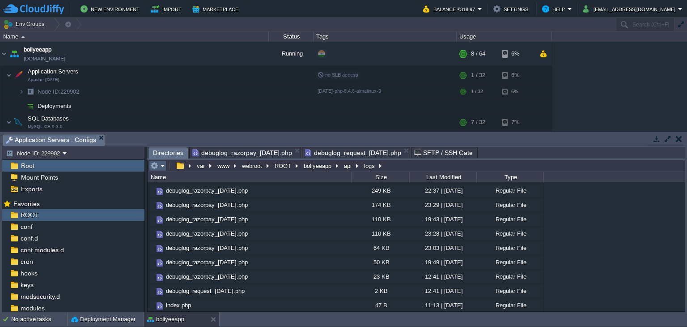
click at [163, 169] on em at bounding box center [157, 165] width 15 height 8
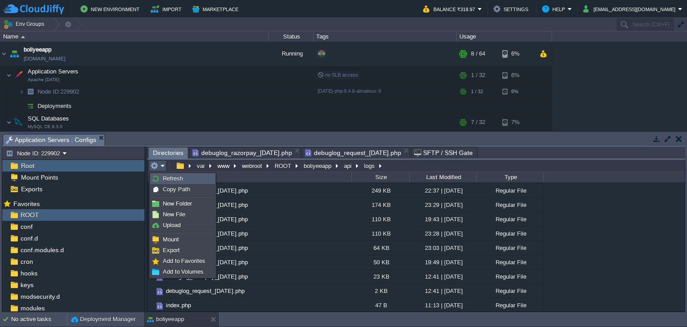
click at [170, 179] on span "Refresh" at bounding box center [173, 178] width 20 height 7
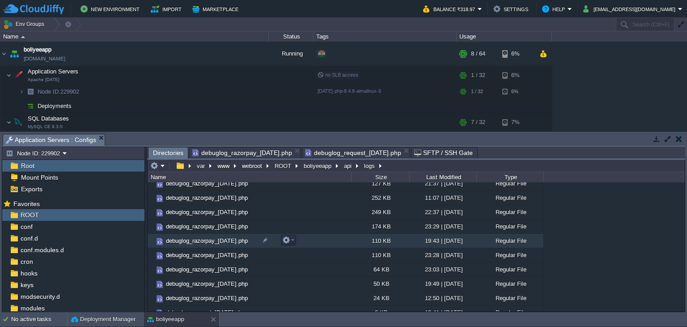
scroll to position [0, 0]
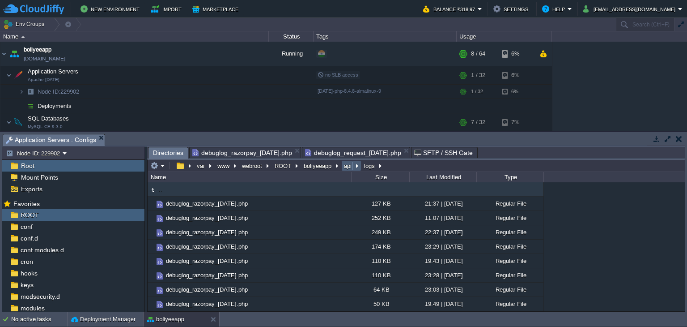
click at [347, 170] on button "api" at bounding box center [348, 165] width 11 height 8
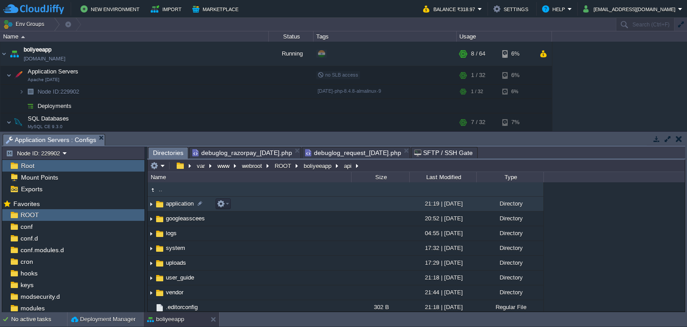
click at [178, 206] on span "application" at bounding box center [180, 203] width 30 height 8
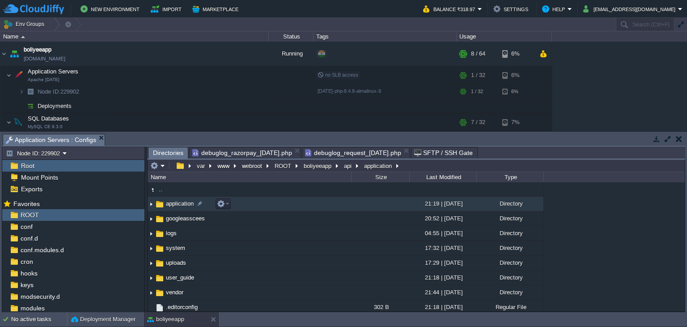
click at [178, 206] on span "application" at bounding box center [180, 203] width 30 height 8
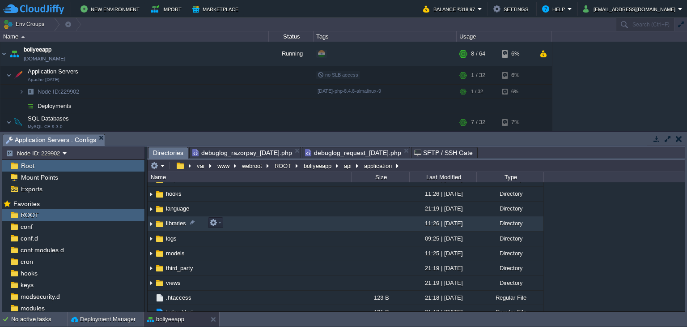
scroll to position [89, 0]
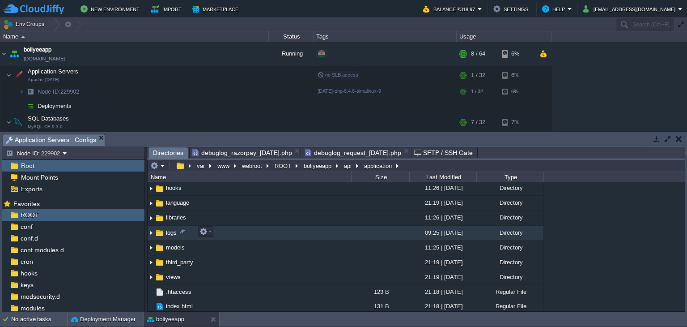
click at [168, 233] on span "logs" at bounding box center [171, 233] width 13 height 8
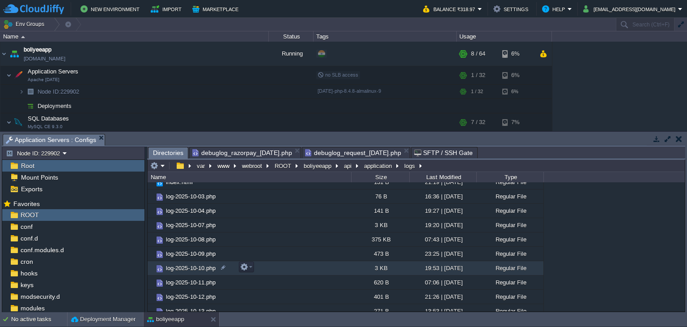
scroll to position [42, 0]
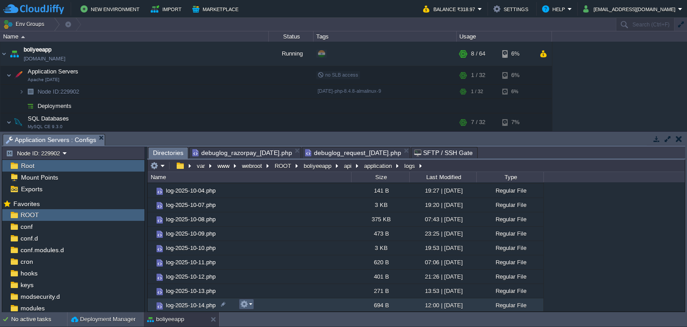
click at [246, 301] on button "button" at bounding box center [244, 304] width 8 height 8
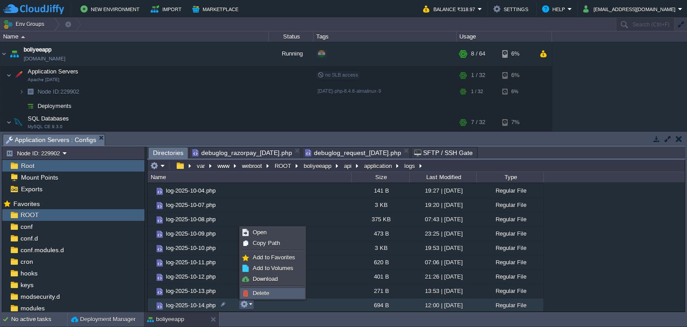
click at [250, 294] on link "Delete" at bounding box center [273, 293] width 64 height 10
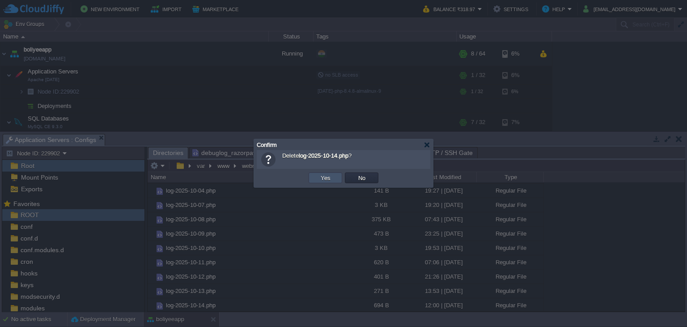
click at [322, 179] on button "Yes" at bounding box center [325, 178] width 15 height 8
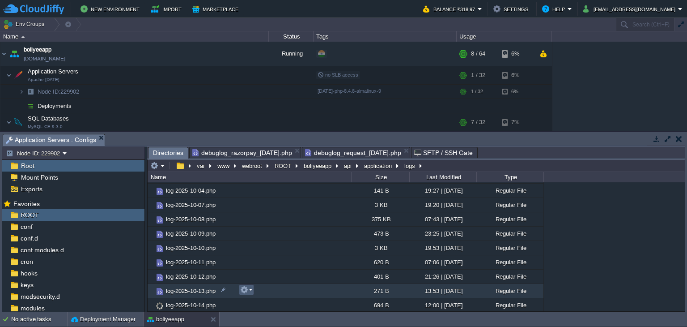
click at [245, 291] on button "button" at bounding box center [244, 289] width 8 height 8
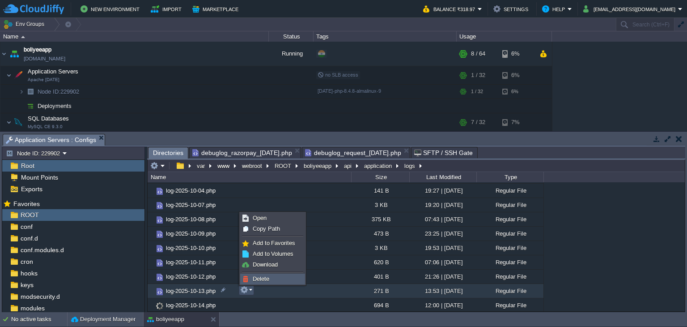
click at [255, 279] on span "Delete" at bounding box center [261, 278] width 17 height 7
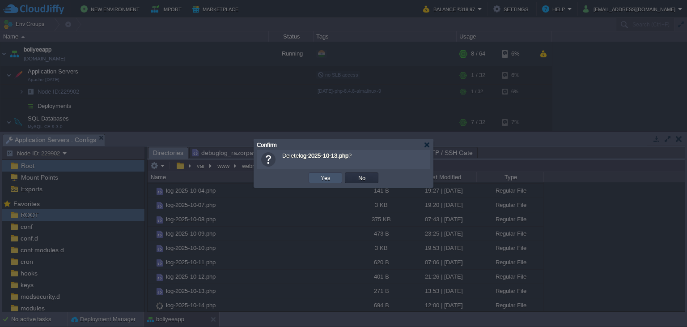
click at [322, 179] on button "Yes" at bounding box center [325, 178] width 15 height 8
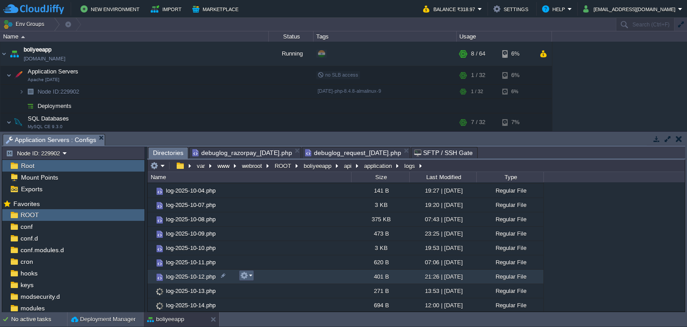
click at [247, 277] on button "button" at bounding box center [244, 275] width 8 height 8
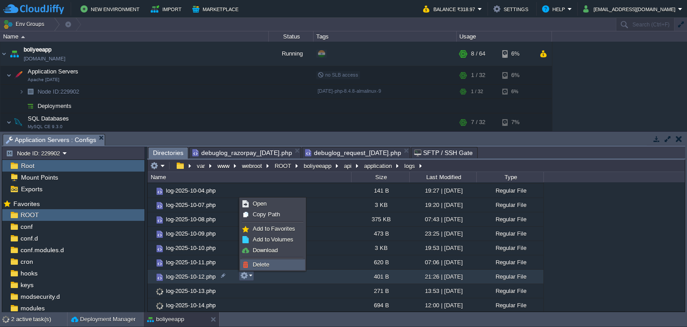
click at [259, 267] on span "Delete" at bounding box center [261, 264] width 17 height 7
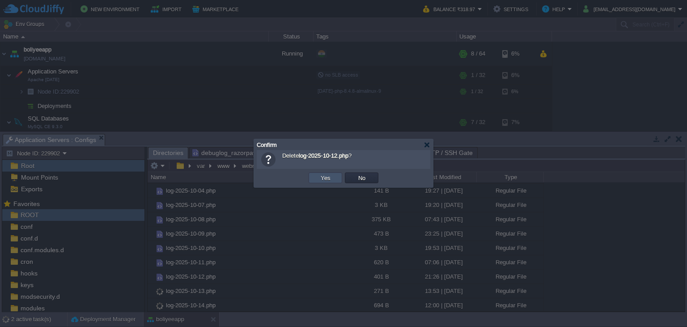
click at [326, 180] on button "Yes" at bounding box center [325, 178] width 15 height 8
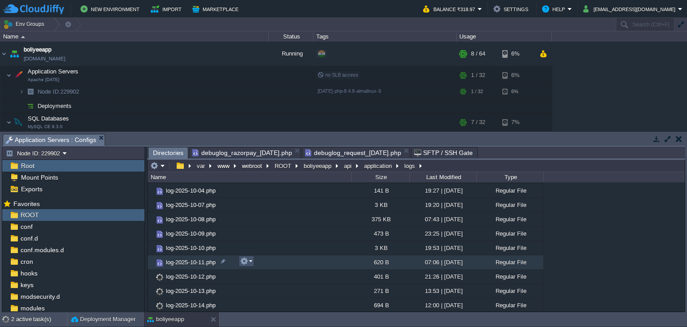
click at [246, 260] on button "button" at bounding box center [244, 261] width 8 height 8
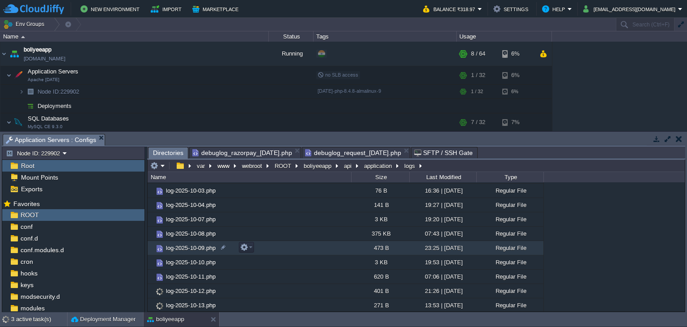
scroll to position [13, 0]
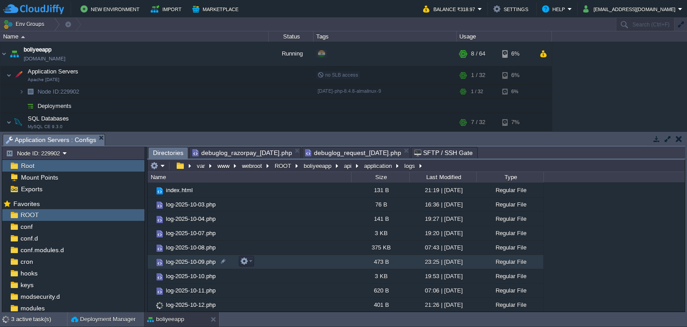
click at [256, 251] on td "log-2025-10-08.php" at bounding box center [250, 247] width 204 height 14
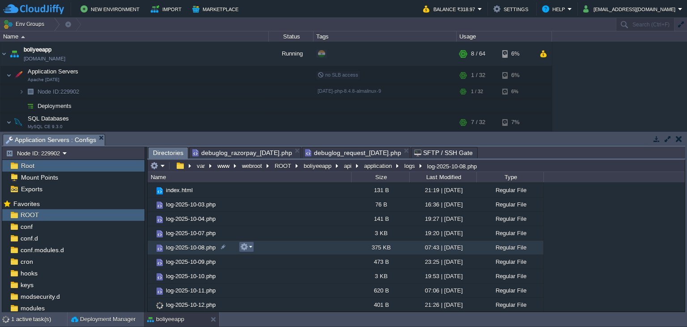
click at [249, 249] on em at bounding box center [246, 246] width 12 height 8
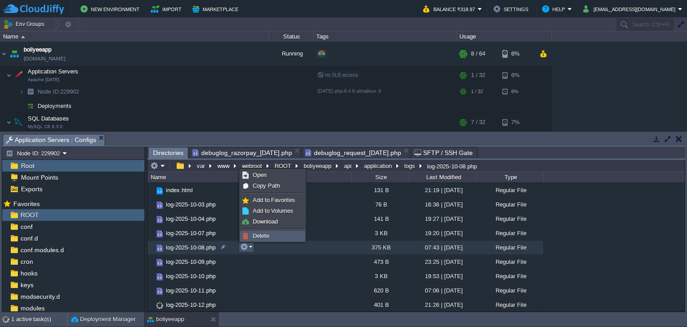
click at [258, 237] on span "Delete" at bounding box center [261, 235] width 17 height 7
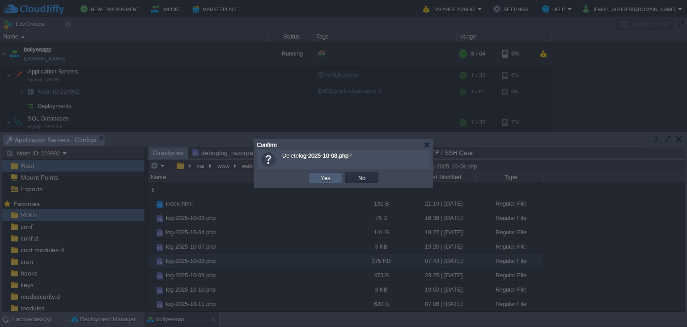
scroll to position [0, 0]
click at [327, 177] on button "Yes" at bounding box center [325, 178] width 15 height 8
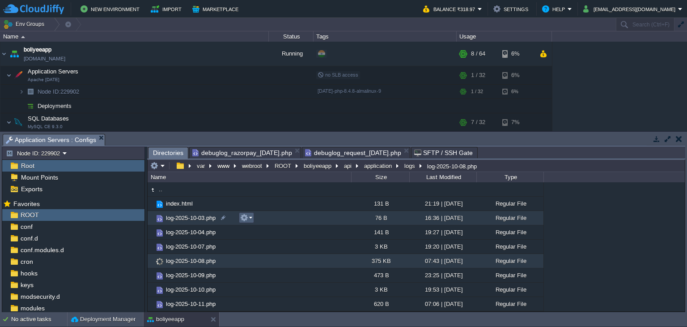
click at [248, 222] on td at bounding box center [246, 217] width 15 height 11
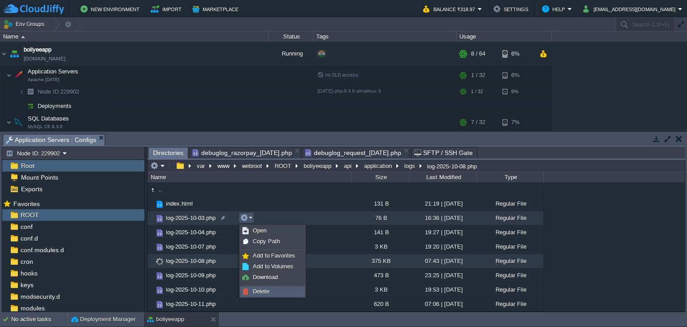
click at [257, 289] on span "Delete" at bounding box center [261, 291] width 17 height 7
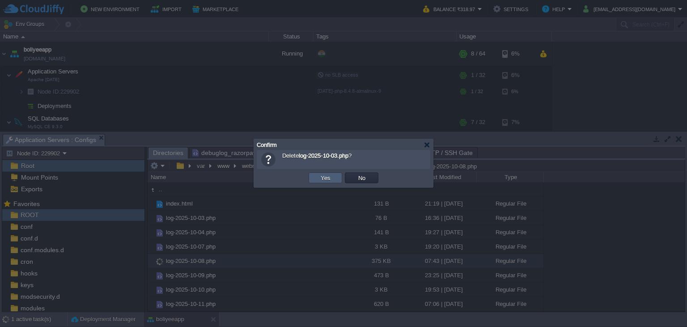
click at [332, 178] on td "Yes" at bounding box center [326, 177] width 34 height 11
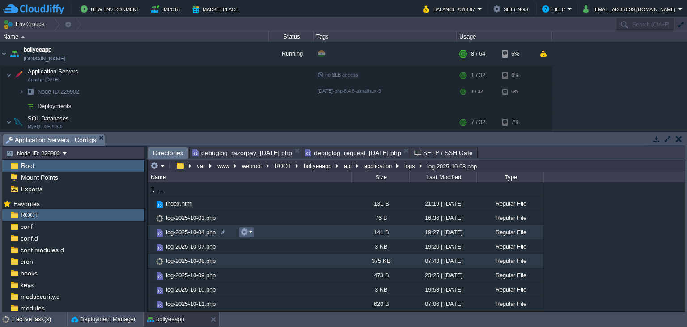
click at [248, 233] on em at bounding box center [246, 232] width 12 height 8
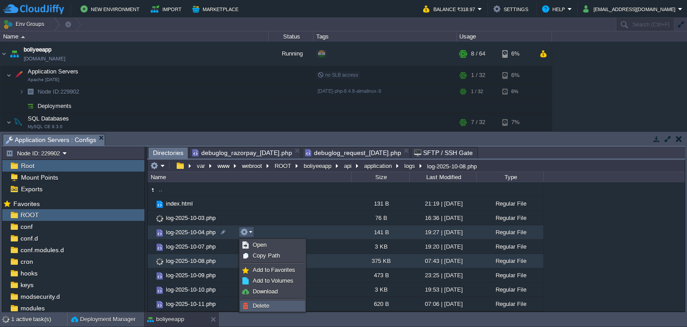
click at [261, 306] on span "Delete" at bounding box center [261, 305] width 17 height 7
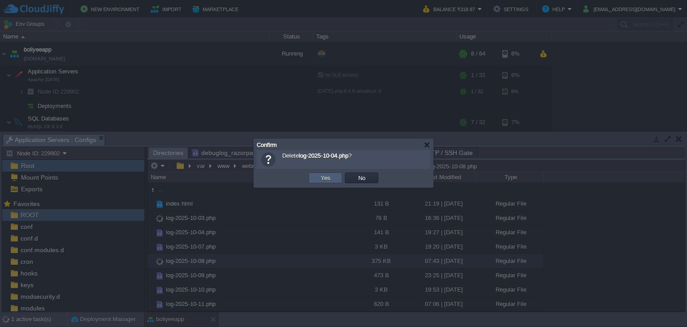
click at [321, 178] on button "Yes" at bounding box center [325, 178] width 15 height 8
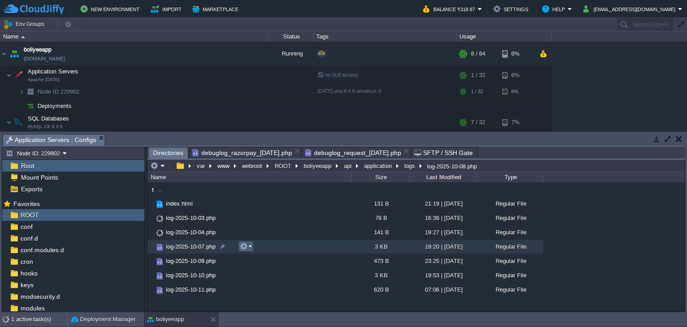
click at [246, 249] on button "button" at bounding box center [244, 246] width 8 height 8
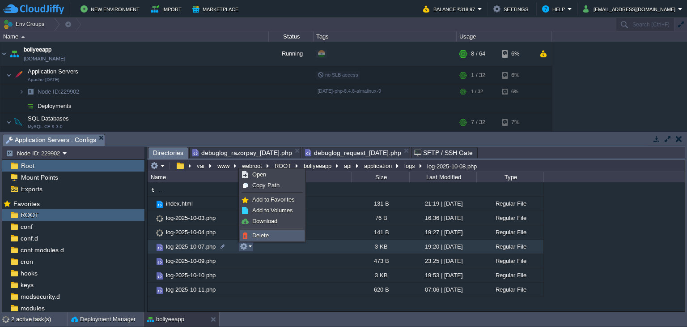
click at [267, 232] on span "Delete" at bounding box center [260, 235] width 17 height 7
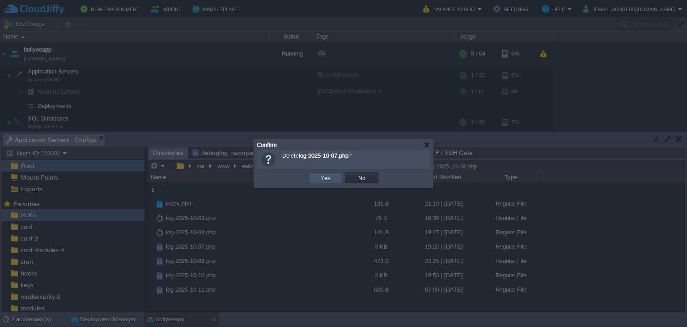
click at [321, 175] on button "Yes" at bounding box center [325, 178] width 15 height 8
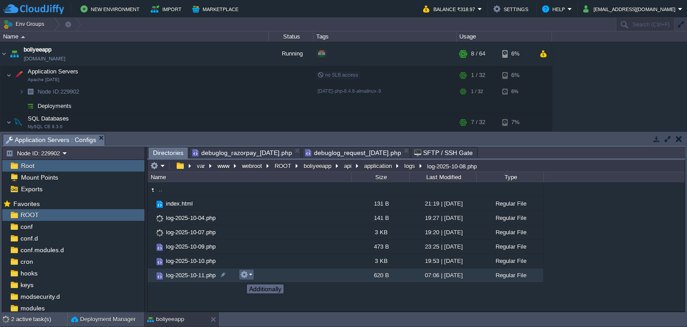
click at [240, 276] on button "button" at bounding box center [244, 274] width 8 height 8
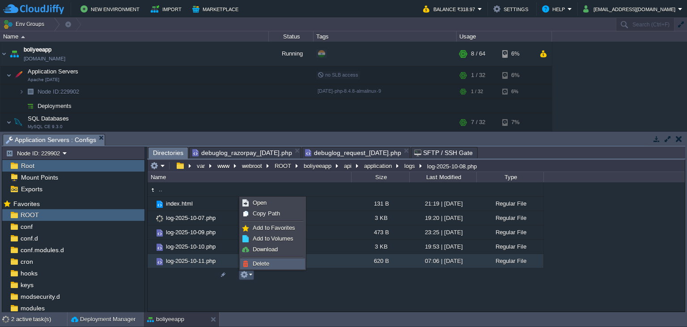
click at [255, 265] on span "Delete" at bounding box center [261, 263] width 17 height 7
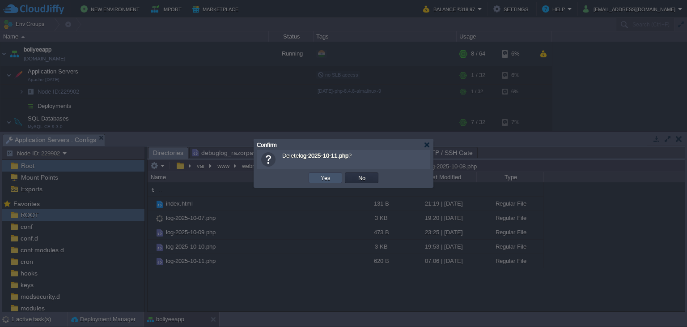
click at [330, 176] on button "Yes" at bounding box center [325, 178] width 15 height 8
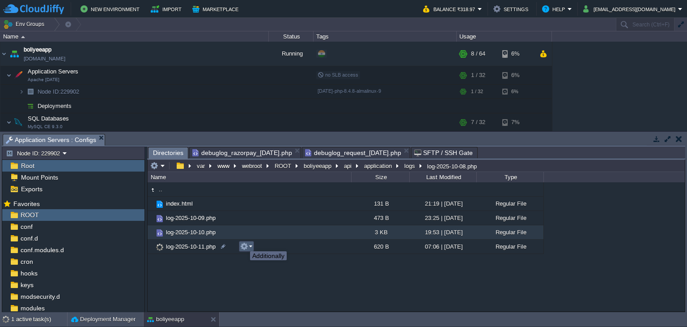
click at [245, 244] on button "button" at bounding box center [244, 246] width 8 height 8
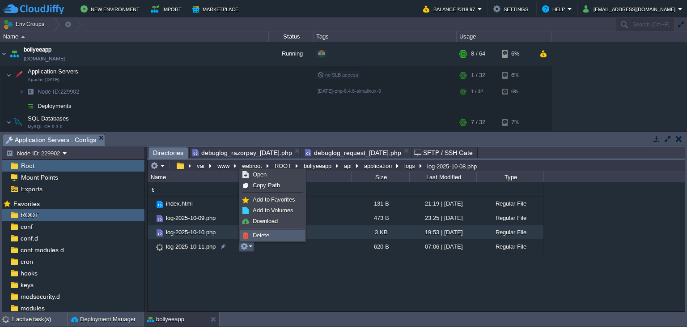
click at [262, 238] on span "Delete" at bounding box center [261, 235] width 17 height 7
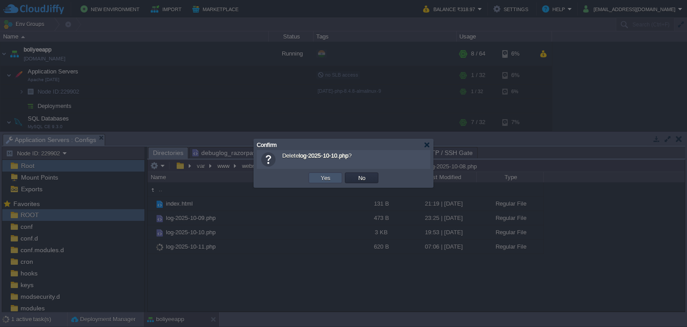
click at [323, 176] on button "Yes" at bounding box center [325, 178] width 15 height 8
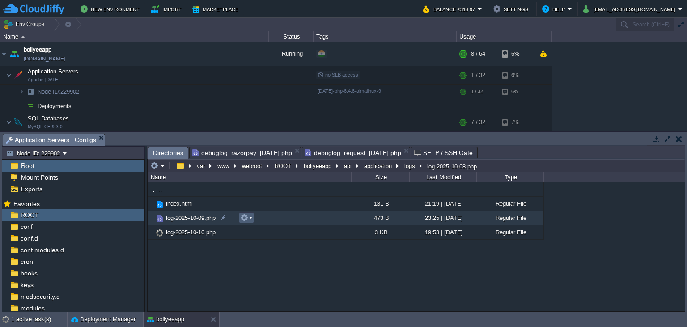
click at [252, 217] on em at bounding box center [246, 217] width 12 height 8
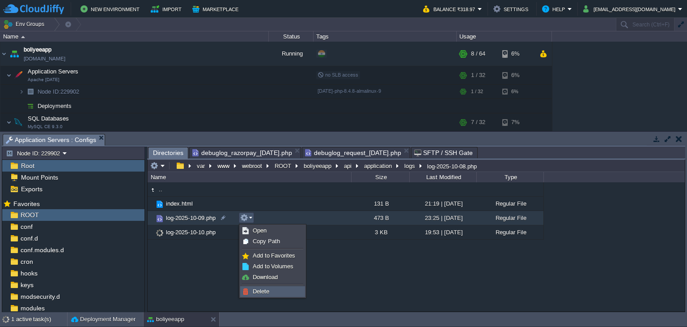
click at [257, 290] on span "Delete" at bounding box center [261, 291] width 17 height 7
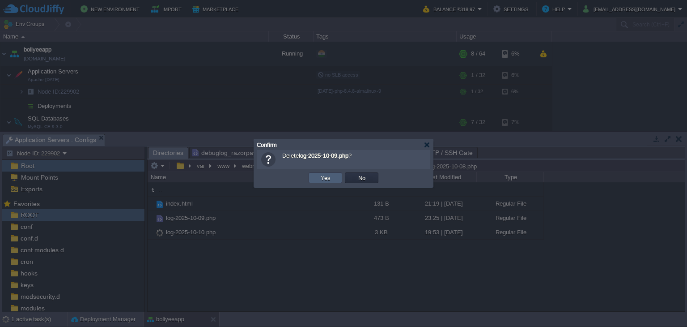
click at [327, 181] on button "Yes" at bounding box center [325, 178] width 15 height 8
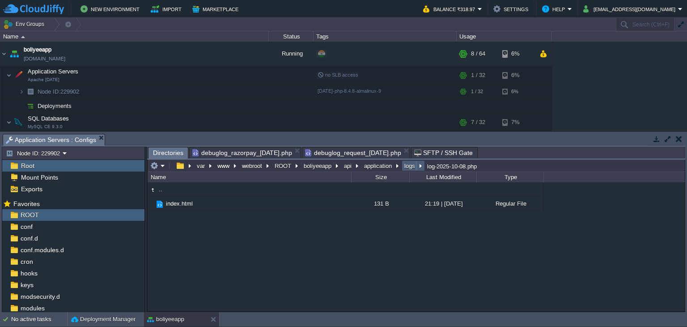
click at [406, 169] on button "logs" at bounding box center [410, 165] width 14 height 8
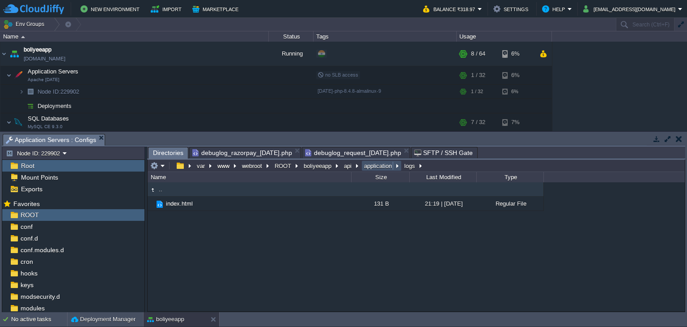
click at [373, 170] on button "application" at bounding box center [378, 165] width 31 height 8
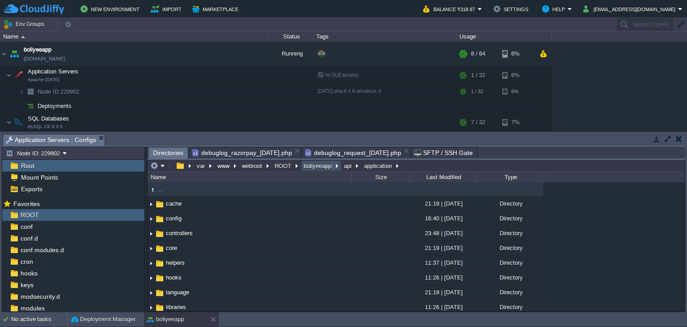
click at [310, 169] on button "boliyeeapp" at bounding box center [317, 165] width 31 height 8
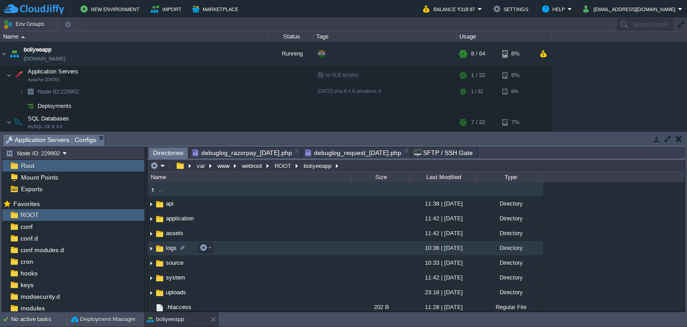
click at [172, 247] on span "logs" at bounding box center [171, 248] width 13 height 8
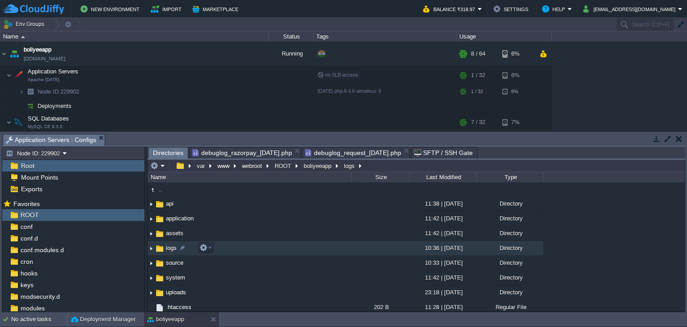
click at [172, 247] on span "logs" at bounding box center [171, 248] width 13 height 8
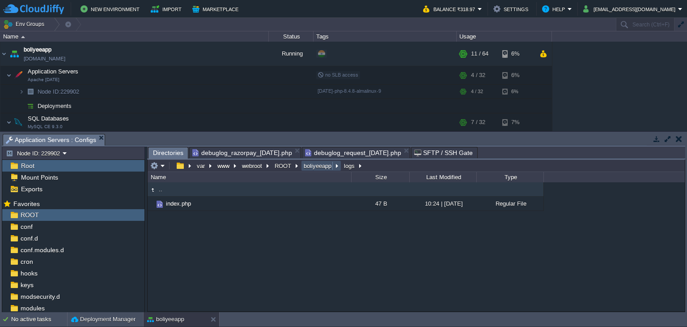
click at [318, 169] on button "boliyeeapp" at bounding box center [317, 165] width 31 height 8
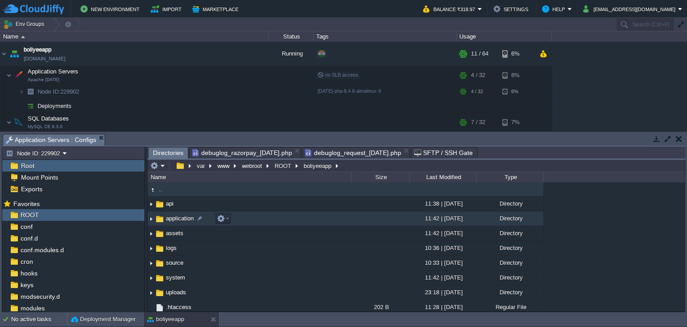
click at [180, 219] on span "application" at bounding box center [180, 218] width 30 height 8
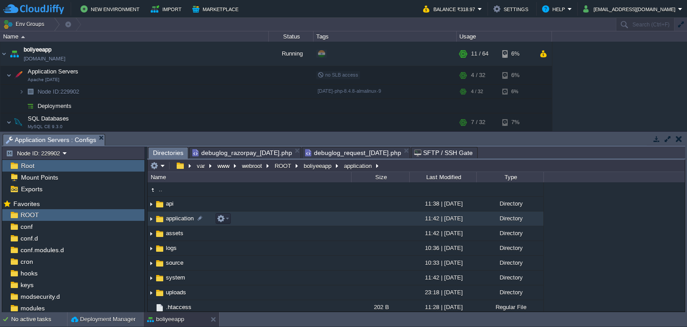
click at [180, 219] on span "application" at bounding box center [180, 218] width 30 height 8
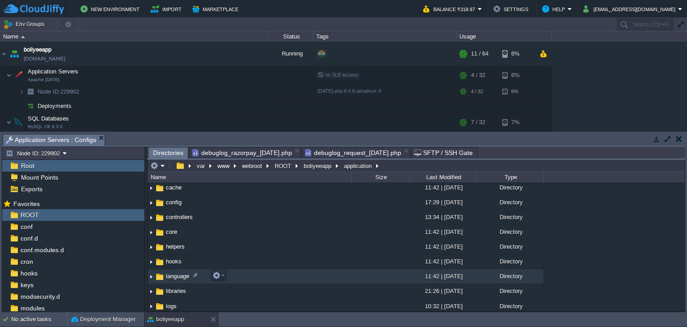
scroll to position [45, 0]
click at [166, 282] on td "logs" at bounding box center [250, 277] width 204 height 15
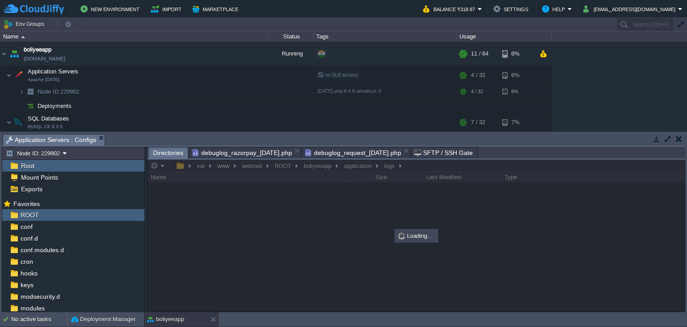
scroll to position [0, 0]
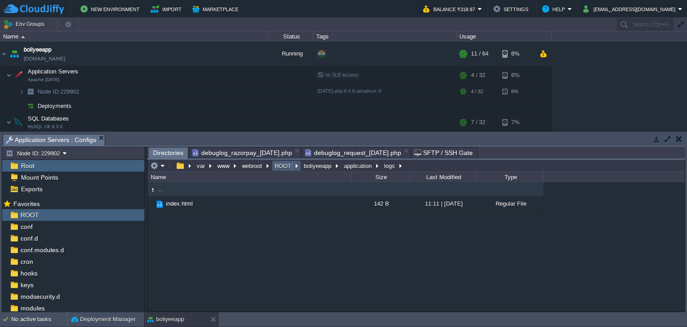
click at [288, 170] on td "ROOT" at bounding box center [286, 165] width 29 height 11
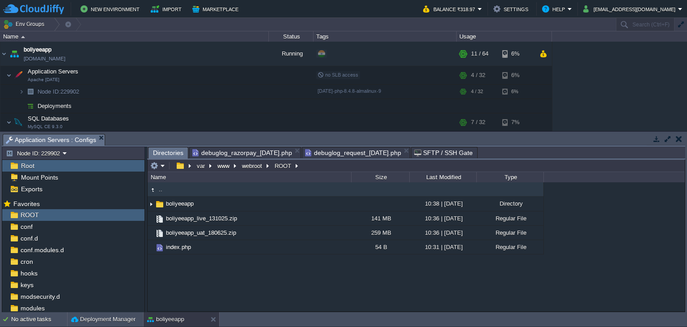
click at [230, 292] on div ".. boliyeeapp 10:38 | [DATE] Directory boliyeeapp_live_131025.zip 141 MB 10:36 …" at bounding box center [416, 246] width 537 height 129
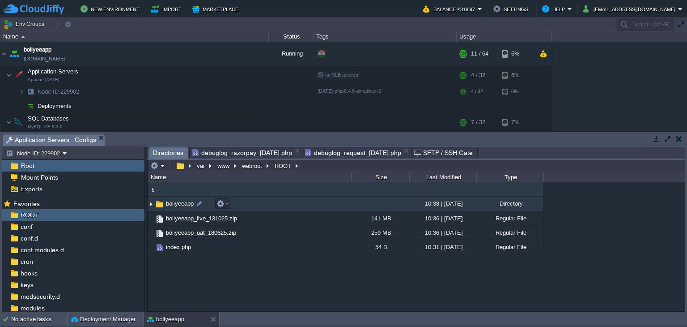
click at [179, 205] on span "boliyeeapp" at bounding box center [180, 203] width 30 height 8
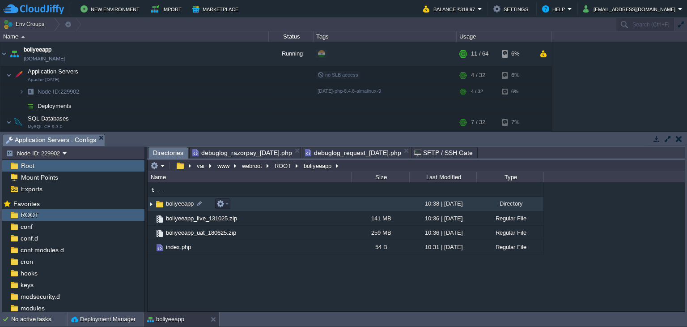
click at [179, 205] on span "boliyeeapp" at bounding box center [180, 203] width 30 height 8
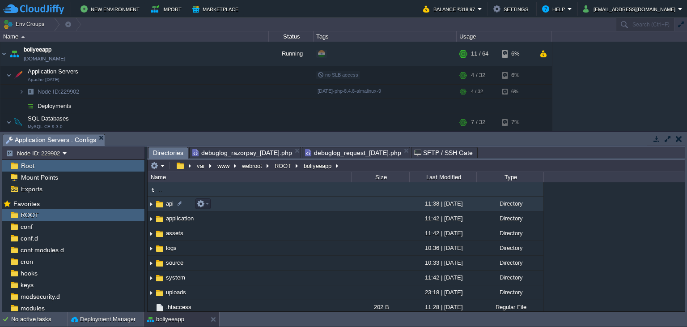
click at [170, 205] on span "api" at bounding box center [170, 203] width 10 height 8
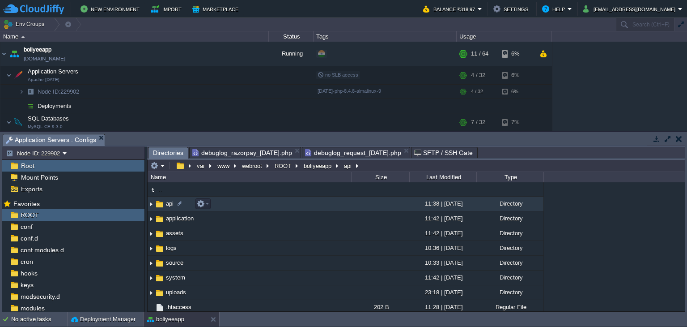
click at [170, 205] on span "api" at bounding box center [170, 203] width 10 height 8
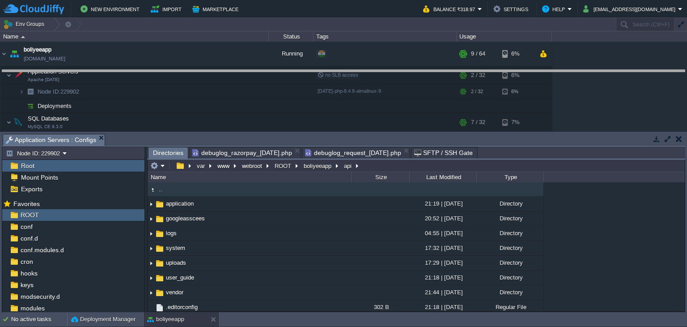
drag, startPoint x: 343, startPoint y: 139, endPoint x: 340, endPoint y: 74, distance: 64.4
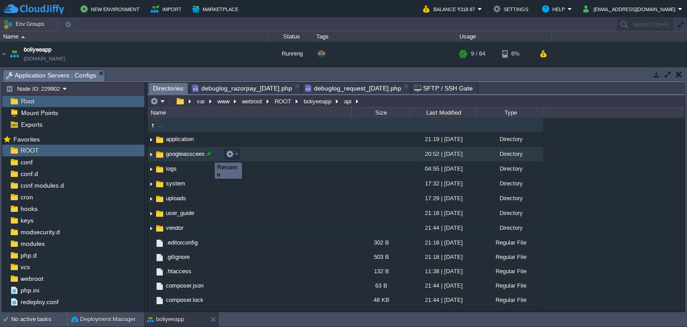
click at [208, 154] on div at bounding box center [209, 153] width 8 height 8
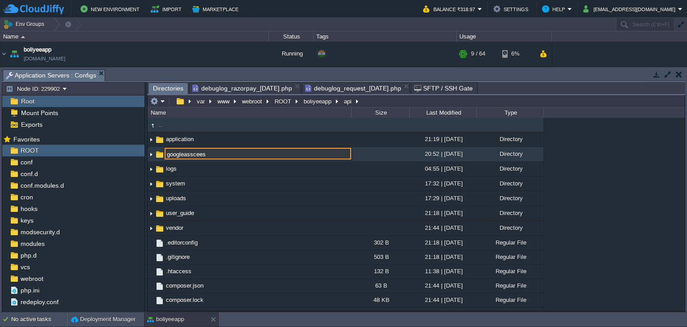
drag, startPoint x: 210, startPoint y: 155, endPoint x: 149, endPoint y: 158, distance: 60.9
click at [149, 158] on div ".. application 21:19 | [DATE] Directory googleasscees 20:52 | [DATE] Directory …" at bounding box center [416, 214] width 537 height 193
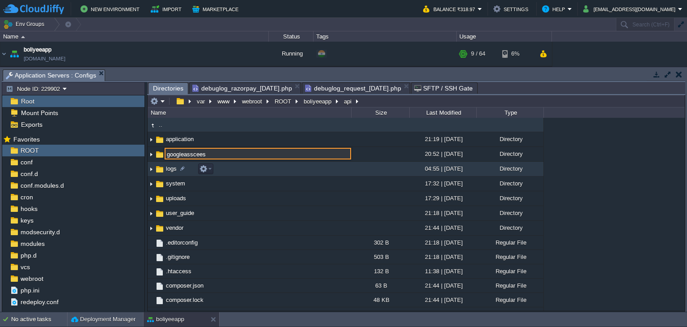
click at [165, 169] on span "logs" at bounding box center [171, 169] width 13 height 8
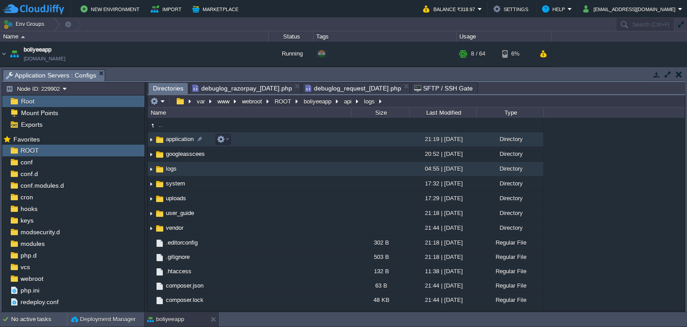
click at [171, 141] on span "application" at bounding box center [180, 139] width 30 height 8
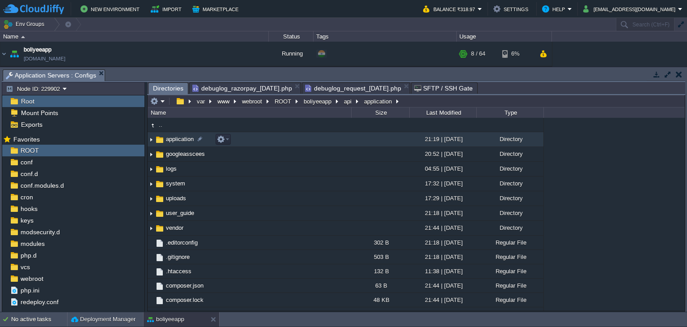
click at [171, 141] on span "application" at bounding box center [180, 139] width 30 height 8
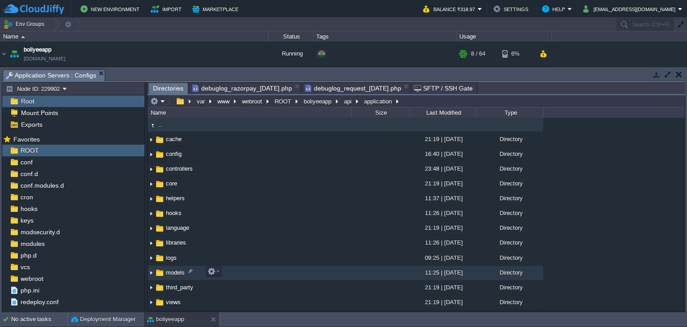
click at [174, 271] on span "models" at bounding box center [175, 272] width 21 height 8
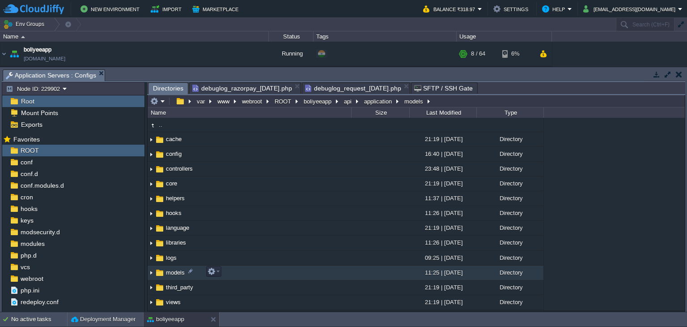
click at [174, 271] on span "models" at bounding box center [175, 272] width 21 height 8
